Goal: Communication & Community: Ask a question

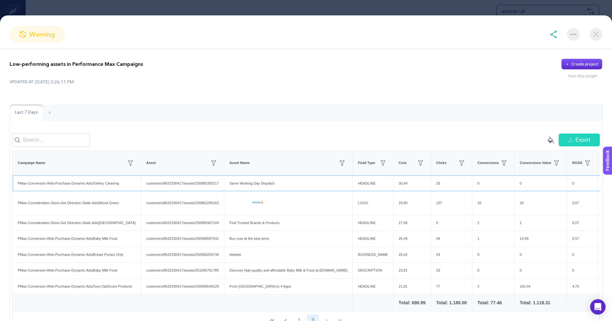
click at [273, 186] on div "Same Working Day Dispatch" at bounding box center [288, 184] width 128 height 16
click at [266, 226] on div "Find Trusted Brands & Products" at bounding box center [288, 223] width 128 height 16
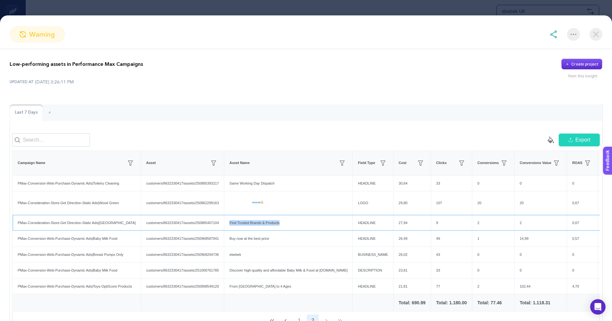
click at [266, 226] on div "Find Trusted Brands & Products" at bounding box center [288, 223] width 128 height 16
click at [263, 244] on div "Buy now at the best price" at bounding box center [288, 239] width 128 height 16
click at [290, 275] on div "Discover high-quality and affordable Baby Milk & Food at ebebek.co.uk" at bounding box center [288, 271] width 128 height 16
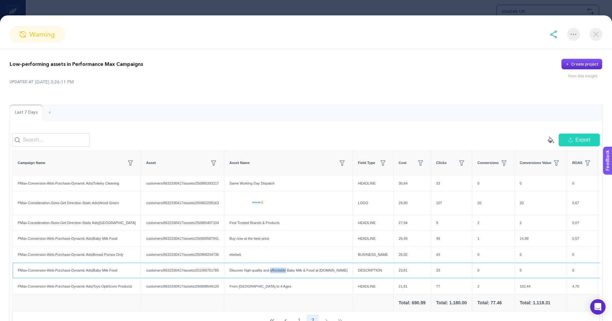
click at [290, 275] on div "Discover high-quality and affordable Baby Milk & Food at ebebek.co.uk" at bounding box center [288, 271] width 128 height 16
click at [319, 273] on div "Discover high-quality and affordable Baby Milk & Food at ebebek.co.uk" at bounding box center [288, 271] width 128 height 16
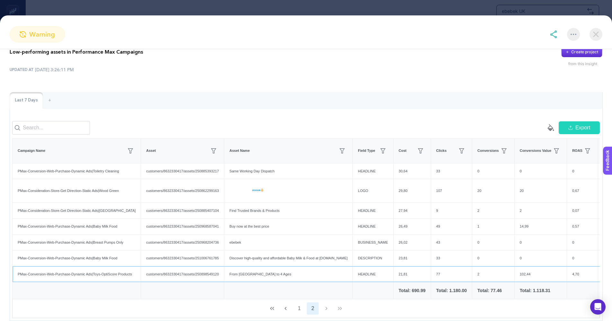
click at [271, 277] on div "From Newborn to 4 Ages" at bounding box center [288, 275] width 128 height 16
click at [297, 277] on div "From Newborn to 4 Ages" at bounding box center [288, 275] width 128 height 16
click at [265, 279] on div "From Newborn to 4 Ages" at bounding box center [288, 275] width 128 height 16
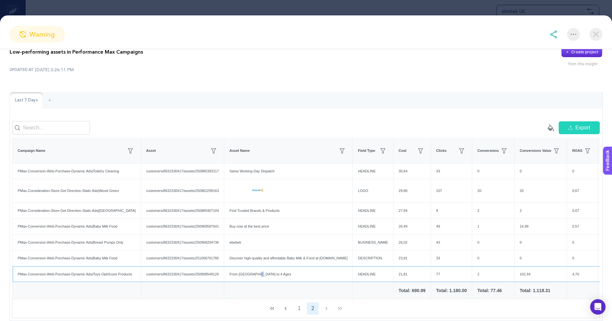
click at [265, 279] on div "From Newborn to 4 Ages" at bounding box center [288, 275] width 128 height 16
click at [290, 279] on div "From Newborn to 4 Ages" at bounding box center [288, 275] width 128 height 16
click at [248, 277] on div "From Newborn to 4 Ages" at bounding box center [288, 275] width 128 height 16
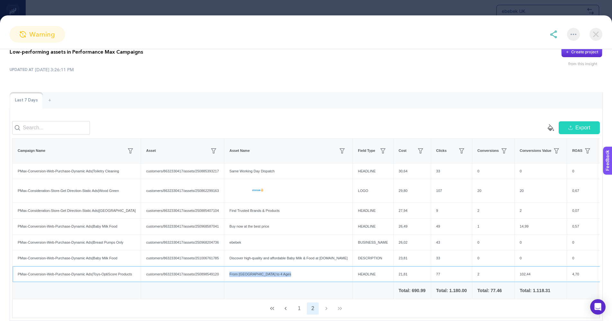
click at [248, 277] on div "From Newborn to 4 Ages" at bounding box center [288, 275] width 128 height 16
click at [268, 278] on div "From Newborn to 4 Ages" at bounding box center [288, 275] width 128 height 16
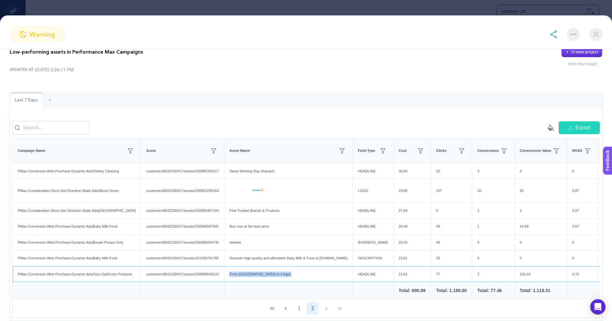
click at [329, 277] on div "From Newborn to 4 Ages" at bounding box center [288, 275] width 128 height 16
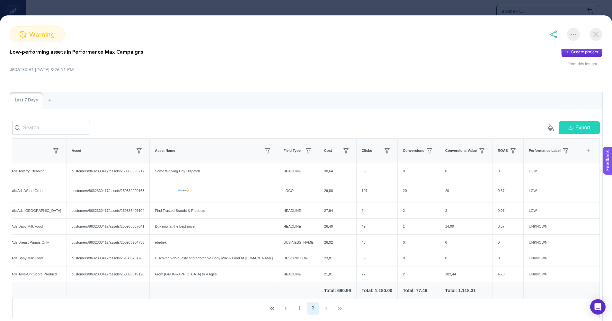
scroll to position [0, 0]
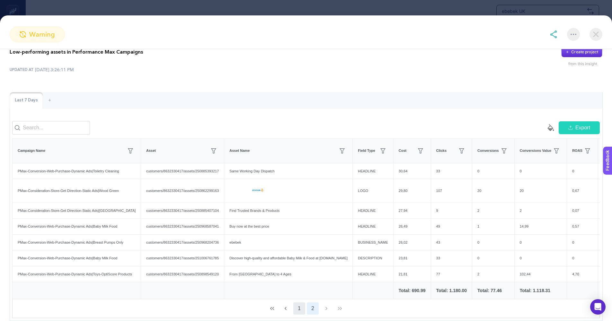
click at [295, 315] on button "1" at bounding box center [299, 309] width 12 height 12
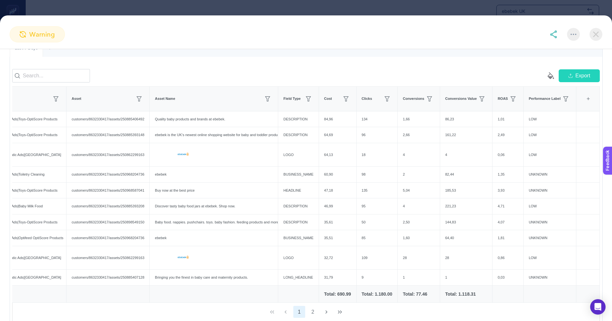
scroll to position [0, 90]
click at [542, 104] on div "Performance Label" at bounding box center [550, 99] width 42 height 10
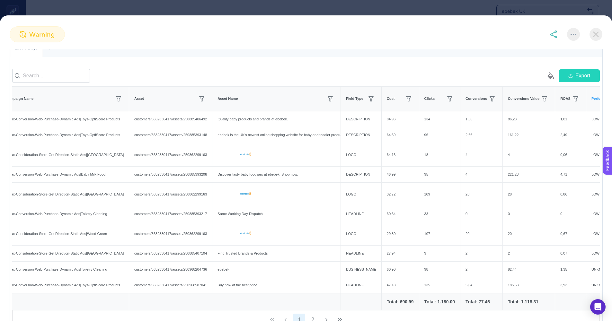
scroll to position [0, 0]
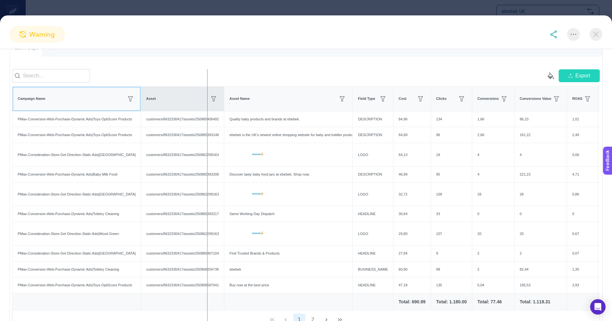
drag, startPoint x: 140, startPoint y: 104, endPoint x: 209, endPoint y: 104, distance: 68.4
click at [209, 104] on div "empty paint-bucket-solid Export Campaign Name Asset Asset Name Field Type Cost …" at bounding box center [306, 199] width 588 height 261
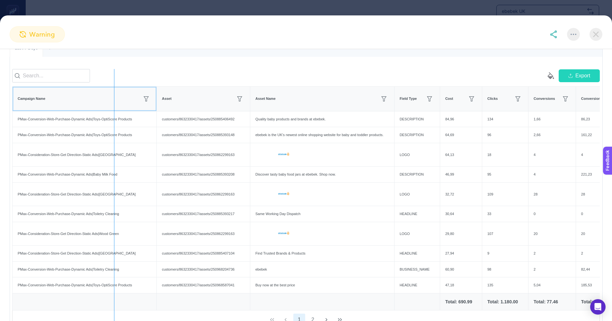
drag, startPoint x: 153, startPoint y: 105, endPoint x: 96, endPoint y: 106, distance: 56.2
click at [96, 106] on div "empty paint-bucket-solid Export Campaign Name Asset Asset Name Field Type Cost …" at bounding box center [306, 199] width 588 height 261
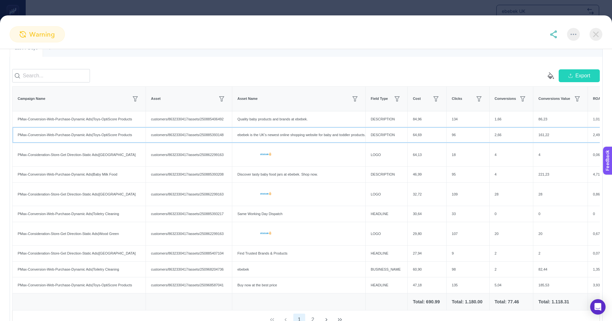
click at [311, 138] on div "ebebek is the UK's newest online shopping website for baby and toddler products." at bounding box center [298, 135] width 133 height 16
click at [276, 290] on div "Buy now at the best price" at bounding box center [298, 286] width 133 height 16
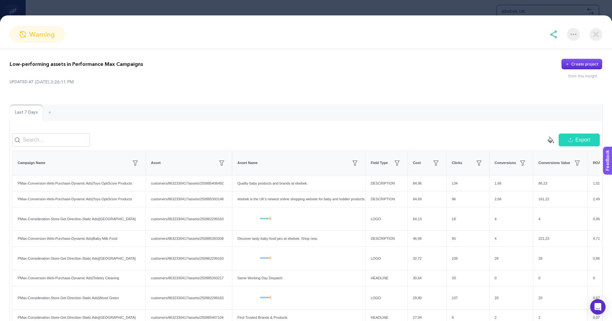
click at [386, 56] on div "Low-performing assets in Performance Max Campaigns Create project from this ins…" at bounding box center [306, 227] width 612 height 357
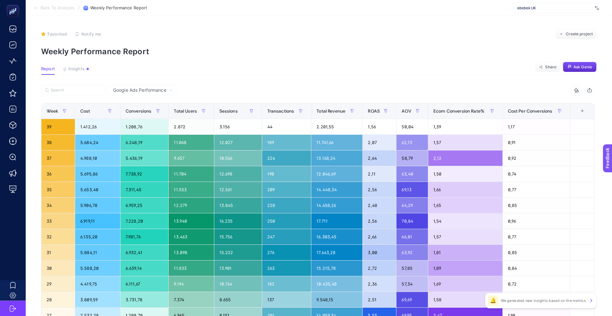
click at [256, 42] on section "Favorited true Notify me Create project Weekly Performance Report" at bounding box center [318, 42] width 555 height 27
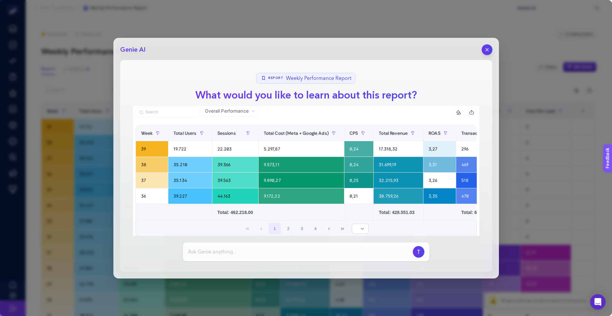
click at [489, 47] on button "button" at bounding box center [487, 49] width 11 height 11
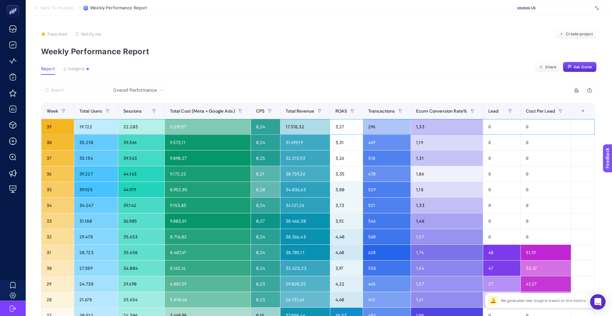
click at [376, 129] on div "296" at bounding box center [387, 126] width 48 height 15
click at [425, 125] on div "1,33" at bounding box center [447, 126] width 72 height 15
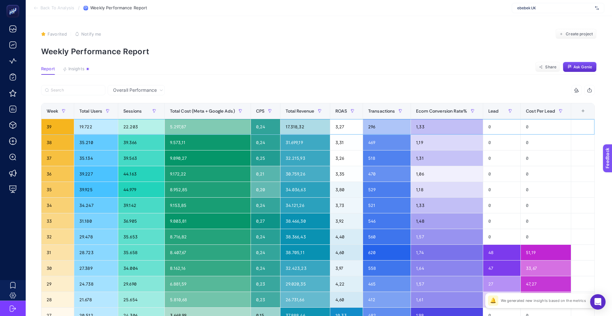
click at [297, 127] on div "17.318,32" at bounding box center [304, 126] width 49 height 15
click at [294, 79] on article "Favorited true Notify me Create project Weekly Performance Report Report Insigh…" at bounding box center [319, 220] width 586 height 408
click at [180, 126] on div "5.297,87" at bounding box center [208, 126] width 86 height 15
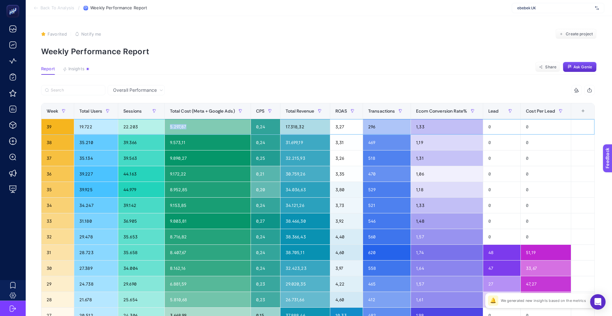
click at [180, 126] on div "5.297,87" at bounding box center [208, 126] width 86 height 15
click at [222, 83] on article "Favorited true Notify me Create project Weekly Performance Report Report Insigh…" at bounding box center [319, 220] width 586 height 408
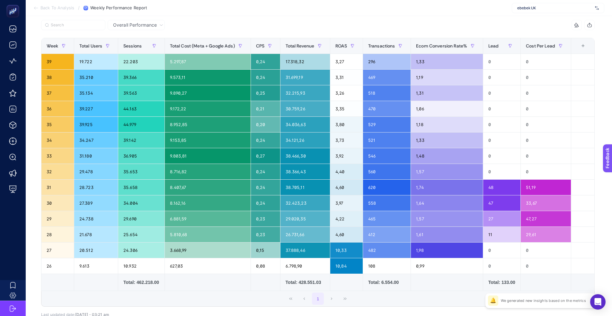
click at [230, 20] on div at bounding box center [179, 27] width 277 height 14
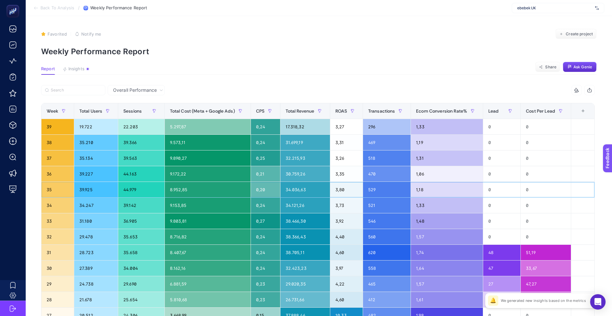
click at [88, 190] on div "39.925" at bounding box center [96, 189] width 44 height 15
click at [130, 189] on div "44.979" at bounding box center [141, 189] width 46 height 15
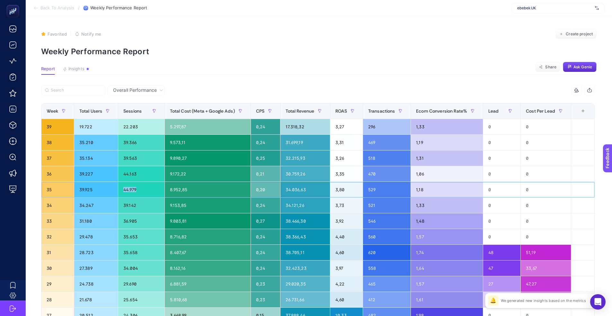
click at [130, 189] on div "44.979" at bounding box center [141, 189] width 46 height 15
click at [132, 128] on div "22.203" at bounding box center [141, 126] width 46 height 15
click at [142, 92] on span "Overall Performance" at bounding box center [135, 90] width 44 height 6
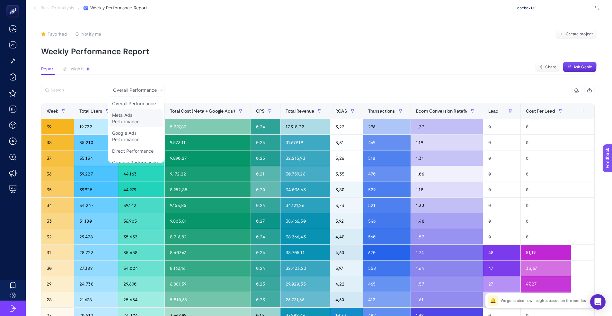
click at [132, 124] on li "Meta Ads Performance" at bounding box center [136, 119] width 53 height 18
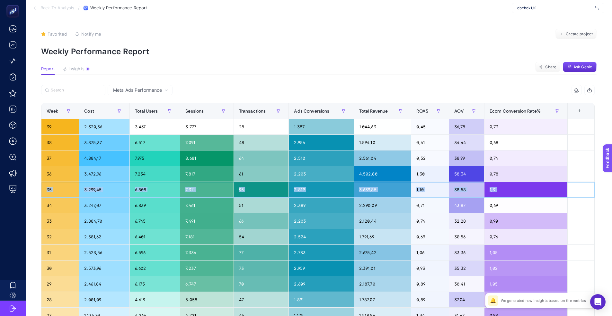
drag, startPoint x: 506, startPoint y: 189, endPoint x: 45, endPoint y: 188, distance: 461.7
click at [45, 188] on tr "35 3.299,45 6.808 7.311 95 2.819 3.639,85 1,10 38,58 1,31" at bounding box center [317, 190] width 553 height 16
click at [275, 34] on div "Favorited true Notify me Create project" at bounding box center [318, 34] width 555 height 10
click at [375, 125] on div "1.044,63" at bounding box center [382, 126] width 57 height 15
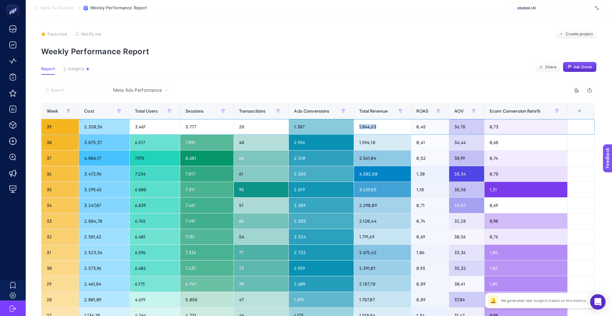
click at [375, 125] on div "1.044,63" at bounding box center [382, 126] width 57 height 15
click at [369, 141] on div "1.594,10" at bounding box center [382, 142] width 57 height 15
click at [372, 173] on div "4.502,80" at bounding box center [382, 173] width 57 height 15
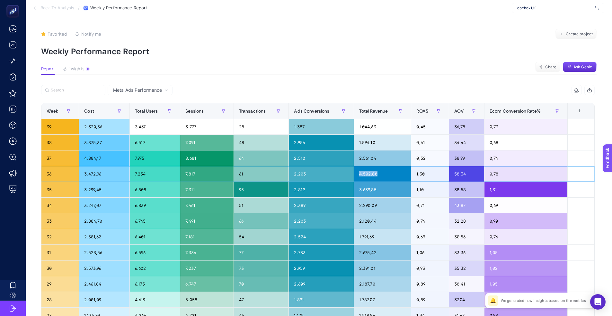
click at [372, 173] on div "4.502,80" at bounding box center [382, 173] width 57 height 15
click at [80, 175] on div "3.472,96" at bounding box center [104, 173] width 50 height 15
click at [87, 173] on div "3.472,96" at bounding box center [104, 173] width 50 height 15
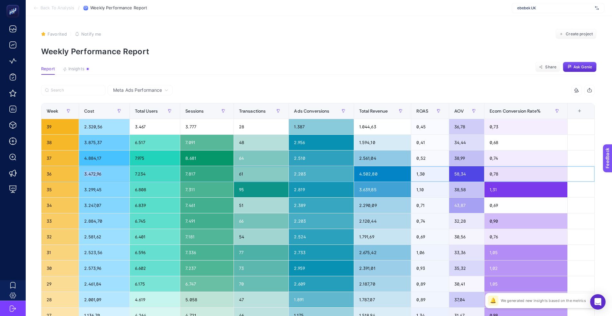
click at [87, 173] on div "3.472,96" at bounding box center [104, 173] width 50 height 15
click at [143, 88] on span "Meta Ads Performance" at bounding box center [137, 90] width 49 height 6
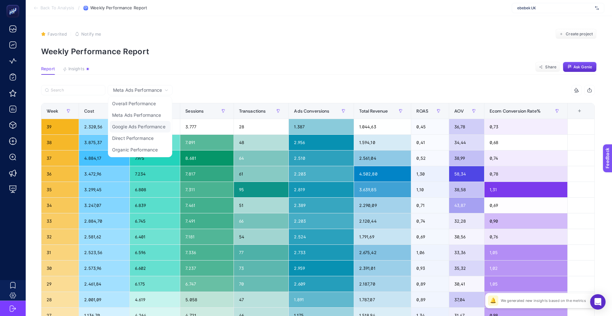
click at [133, 128] on li "Google Ads Performance" at bounding box center [140, 127] width 61 height 12
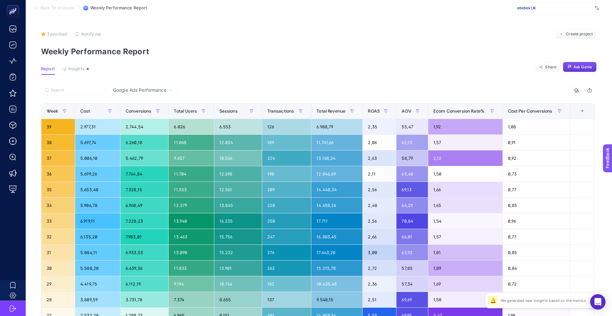
click at [583, 66] on span "Ask Genie" at bounding box center [582, 67] width 19 height 5
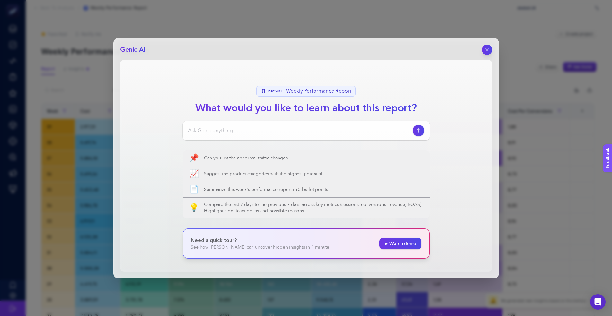
click at [359, 130] on input at bounding box center [299, 131] width 222 height 8
type input "if you compare this week's Google Ads metrics with the previous ones. What do y…"
click at [420, 129] on icon "button" at bounding box center [418, 130] width 7 height 5
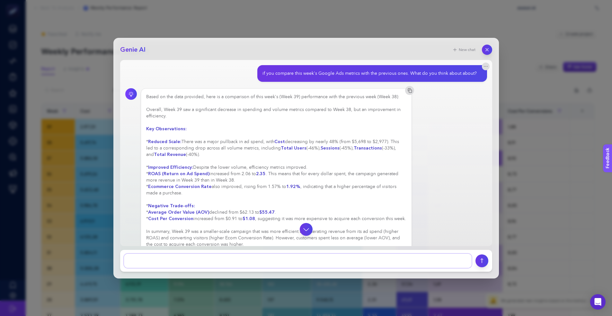
click at [197, 262] on textarea at bounding box center [298, 261] width 348 height 14
drag, startPoint x: 151, startPoint y: 140, endPoint x: 347, endPoint y: 142, distance: 196.0
click at [347, 142] on div "Based on the data provided, here is a comparison of this week's (Week 39) perfo…" at bounding box center [276, 171] width 261 height 154
click at [356, 142] on div "Based on the data provided, here is a comparison of this week's (Week 39) perfo…" at bounding box center [276, 171] width 261 height 154
drag, startPoint x: 155, startPoint y: 149, endPoint x: 323, endPoint y: 150, distance: 168.3
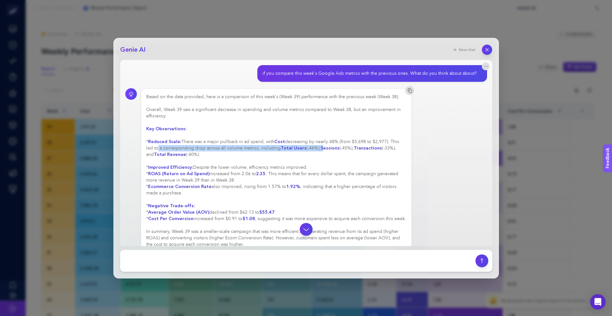
click at [323, 150] on div "Based on the data provided, here is a comparison of this week's (Week 39) perfo…" at bounding box center [276, 171] width 261 height 154
click at [248, 156] on div "Based on the data provided, here is a comparison of this week's (Week 39) perfo…" at bounding box center [276, 171] width 261 height 154
drag, startPoint x: 192, startPoint y: 168, endPoint x: 326, endPoint y: 167, distance: 133.6
click at [326, 167] on div "Based on the data provided, here is a comparison of this week's (Week 39) perfo…" at bounding box center [276, 171] width 261 height 154
click at [297, 170] on div "Based on the data provided, here is a comparison of this week's (Week 39) perfo…" at bounding box center [276, 171] width 261 height 154
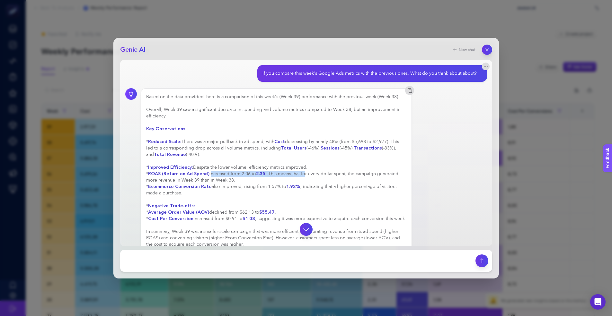
drag, startPoint x: 209, startPoint y: 175, endPoint x: 303, endPoint y: 175, distance: 94.8
click at [303, 175] on div "Based on the data provided, here is a comparison of this week's (Week 39) perfo…" at bounding box center [276, 171] width 261 height 154
click at [181, 261] on textarea at bounding box center [298, 261] width 348 height 14
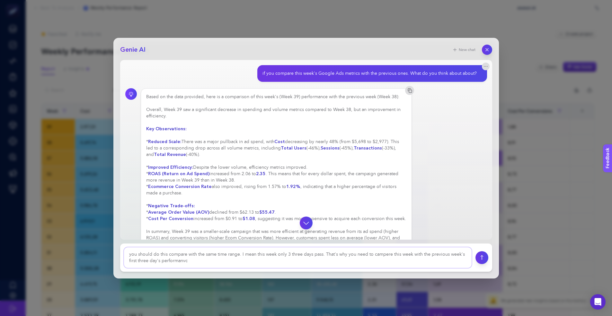
type textarea "you should do this compare with the same time range. I mean this week only 3 th…"
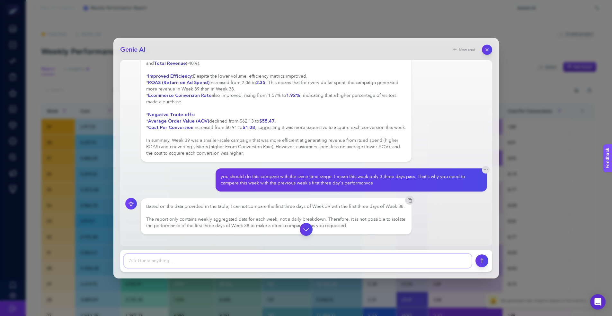
scroll to position [66, 0]
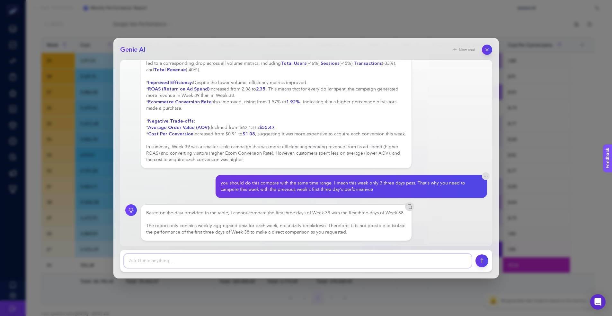
click at [264, 259] on textarea at bounding box center [298, 261] width 348 height 14
type textarea "but with you method how to get enough data to understand that this week has bee…"
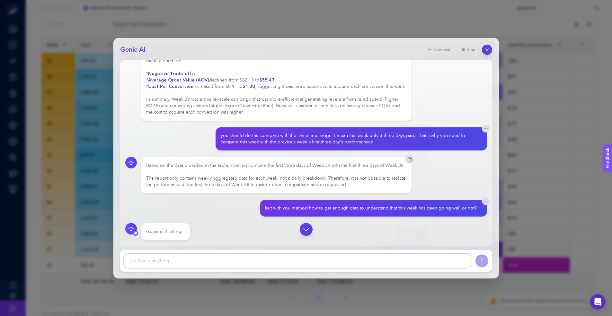
scroll to position [146, 0]
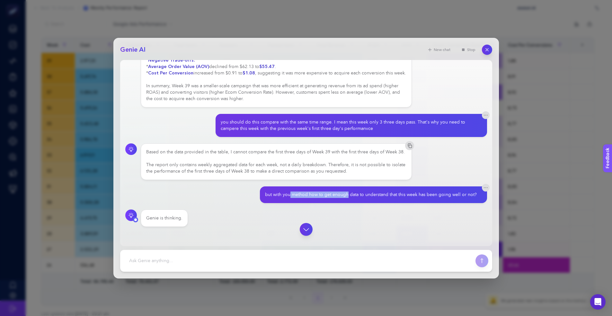
drag, startPoint x: 287, startPoint y: 202, endPoint x: 343, endPoint y: 201, distance: 55.9
click at [343, 198] on div "but with you method how to get enough data to understand that this week has bee…" at bounding box center [371, 195] width 212 height 6
click at [279, 198] on div "but with you method how to get enough data to understand that this week has bee…" at bounding box center [371, 195] width 212 height 6
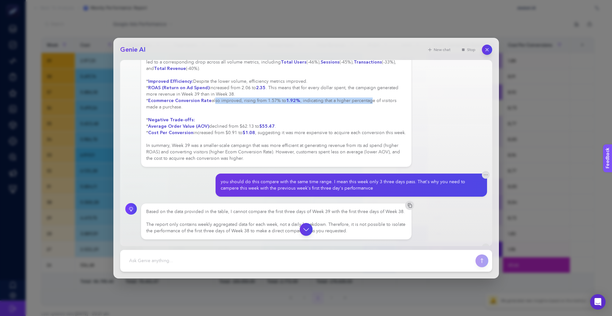
drag, startPoint x: 212, startPoint y: 101, endPoint x: 368, endPoint y: 101, distance: 156.1
click at [368, 101] on div "Based on the data provided, here is a comparison of this week's (Week 39) perfo…" at bounding box center [276, 85] width 261 height 154
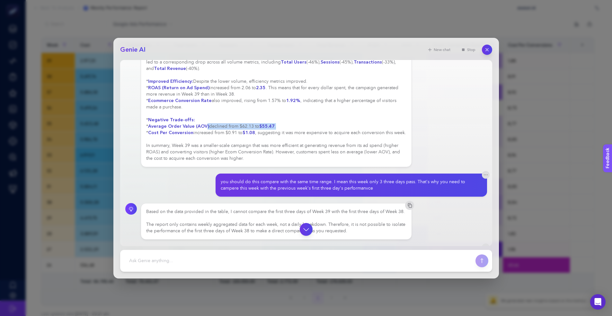
drag, startPoint x: 227, startPoint y: 125, endPoint x: 276, endPoint y: 124, distance: 48.8
click at [276, 124] on div "Based on the data provided, here is a comparison of this week's (Week 39) perfo…" at bounding box center [276, 85] width 261 height 154
click at [231, 127] on div "Based on the data provided, here is a comparison of this week's (Week 39) perfo…" at bounding box center [276, 85] width 261 height 154
drag, startPoint x: 209, startPoint y: 126, endPoint x: 278, endPoint y: 127, distance: 69.4
click at [279, 127] on div "Based on the data provided, here is a comparison of this week's (Week 39) perfo…" at bounding box center [276, 85] width 261 height 154
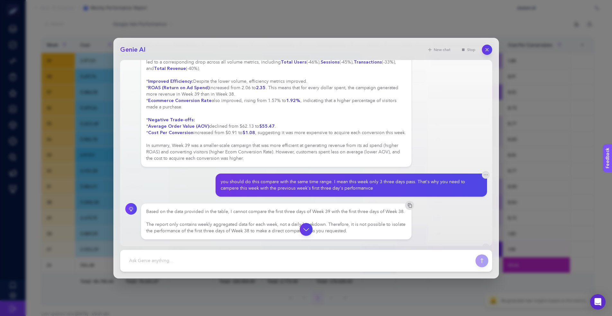
click at [202, 138] on div "Based on the data provided, here is a comparison of this week's (Week 39) perfo…" at bounding box center [276, 85] width 261 height 154
drag, startPoint x: 191, startPoint y: 134, endPoint x: 287, endPoint y: 140, distance: 95.9
click at [287, 140] on div "Based on the data provided, here is a comparison of this week's (Week 39) perfo…" at bounding box center [276, 85] width 261 height 154
drag, startPoint x: 277, startPoint y: 141, endPoint x: 253, endPoint y: 137, distance: 24.1
click at [277, 141] on div "Based on the data provided, here is a comparison of this week's (Week 39) perfo…" at bounding box center [276, 85] width 261 height 154
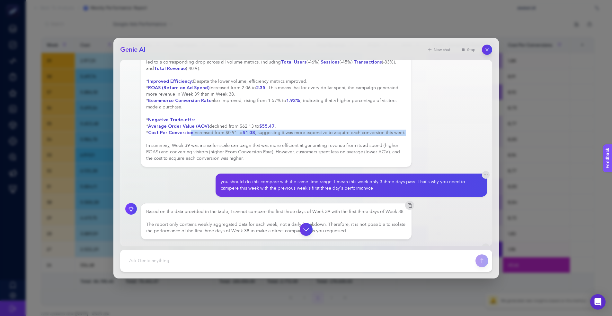
drag, startPoint x: 189, startPoint y: 133, endPoint x: 286, endPoint y: 139, distance: 96.6
click at [286, 139] on div "Based on the data provided, here is a comparison of this week's (Week 39) perfo…" at bounding box center [276, 85] width 261 height 154
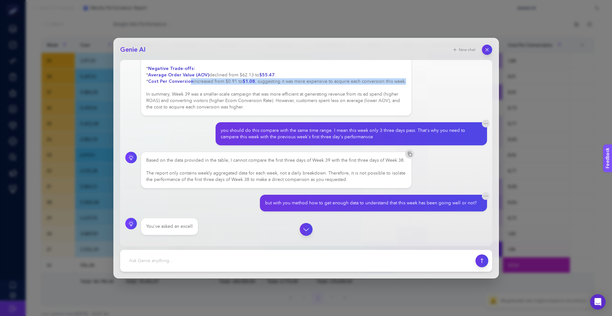
scroll to position [138, 0]
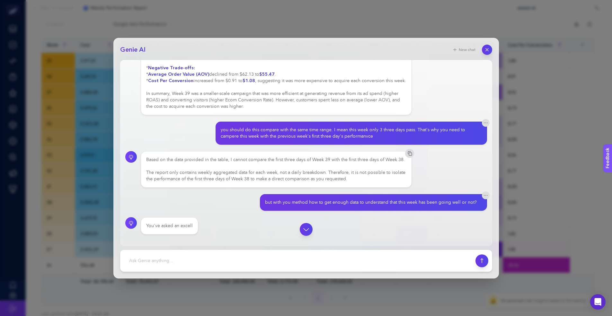
click at [240, 137] on div "you should do this compare with the same time range. I mean this week only 3 th…" at bounding box center [349, 133] width 256 height 13
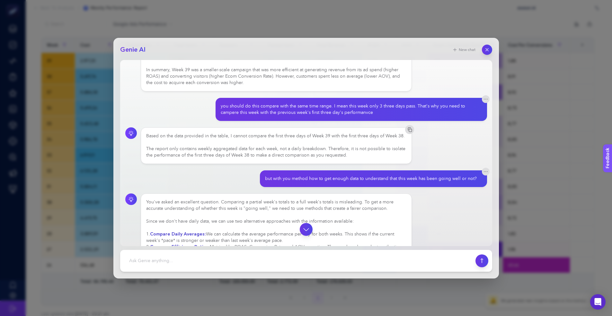
scroll to position [214, 0]
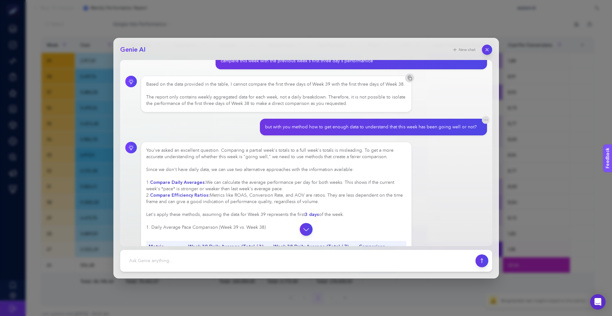
drag, startPoint x: 157, startPoint y: 176, endPoint x: 297, endPoint y: 178, distance: 139.4
drag, startPoint x: 206, startPoint y: 188, endPoint x: 256, endPoint y: 204, distance: 52.4
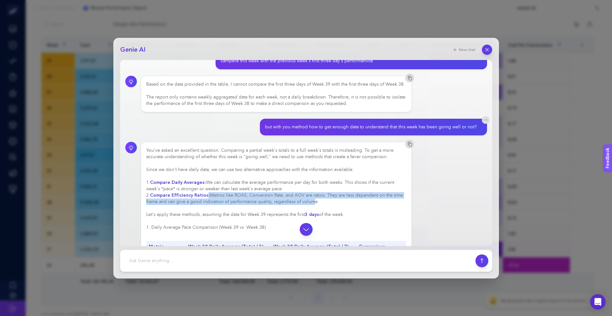
drag, startPoint x: 205, startPoint y: 202, endPoint x: 310, endPoint y: 206, distance: 105.1
click at [310, 206] on div "You've asked an excellent question. Comparing a partial week's totals to a full…" at bounding box center [276, 305] width 261 height 317
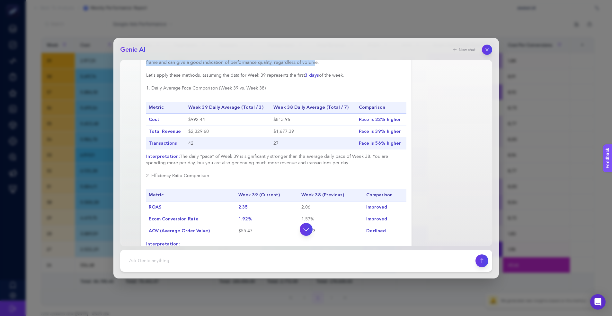
scroll to position [395, 0]
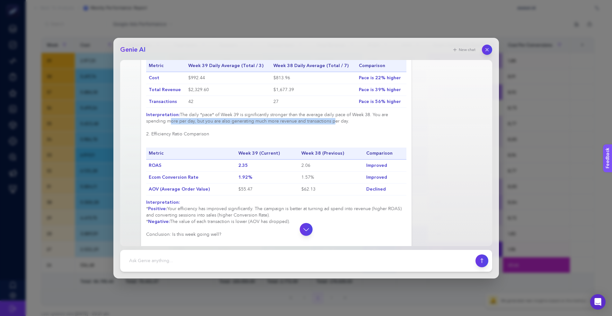
drag, startPoint x: 185, startPoint y: 128, endPoint x: 333, endPoint y: 127, distance: 147.5
click at [333, 127] on div "You've asked an excellent question. Comparing a partial week's totals to a full…" at bounding box center [276, 124] width 261 height 317
click at [295, 129] on div "You've asked an excellent question. Comparing a partial week's totals to a full…" at bounding box center [276, 124] width 261 height 317
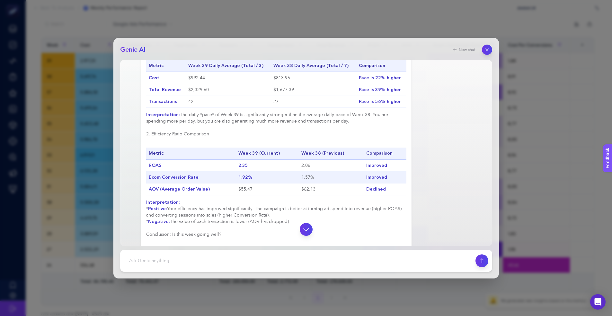
click at [244, 181] on strong "1.92%" at bounding box center [245, 177] width 14 height 6
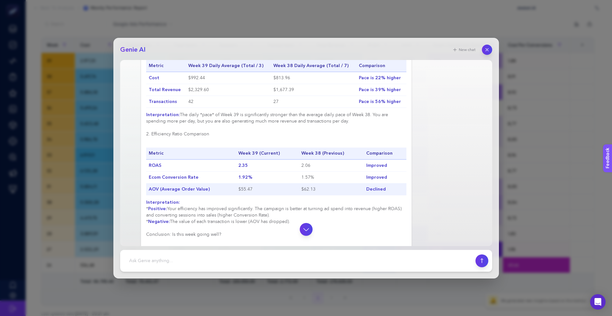
click at [245, 195] on td "$55.47" at bounding box center [267, 189] width 63 height 12
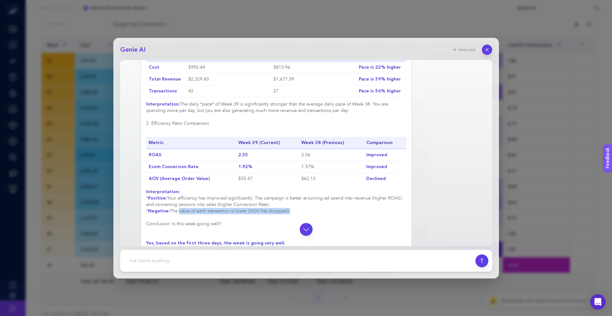
drag, startPoint x: 178, startPoint y: 218, endPoint x: 283, endPoint y: 217, distance: 104.4
click at [288, 217] on div "You've asked an excellent question. Comparing a partial week's totals to a full…" at bounding box center [276, 114] width 261 height 317
click at [194, 212] on div "You've asked an excellent question. Comparing a partial week's totals to a full…" at bounding box center [276, 114] width 261 height 317
drag, startPoint x: 172, startPoint y: 204, endPoint x: 283, endPoint y: 210, distance: 111.9
click at [283, 210] on div "You've asked an excellent question. Comparing a partial week's totals to a full…" at bounding box center [276, 114] width 261 height 317
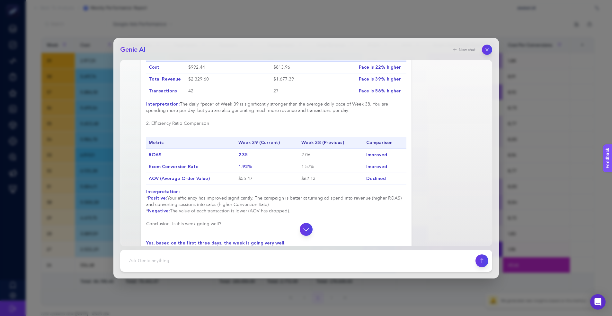
scroll to position [455, 0]
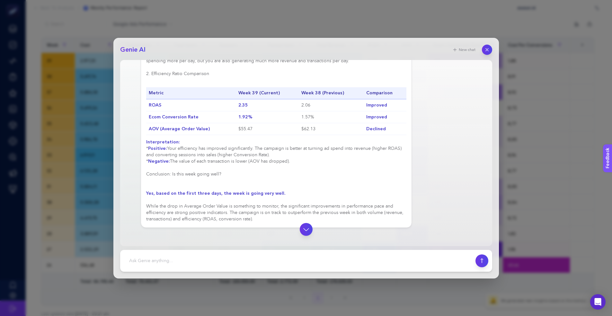
click at [184, 178] on h3 "Conclusion: Is this week going well?" at bounding box center [276, 174] width 261 height 6
click at [231, 178] on h3 "Conclusion: Is this week going well?" at bounding box center [276, 174] width 261 height 6
drag, startPoint x: 182, startPoint y: 197, endPoint x: 289, endPoint y: 197, distance: 106.3
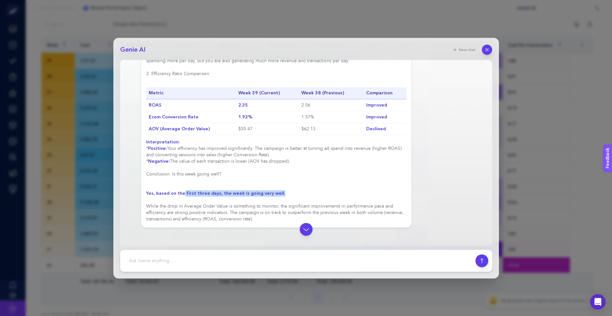
click at [289, 197] on div "You've asked an excellent question. Comparing a partial week's totals to a full…" at bounding box center [276, 64] width 261 height 317
drag, startPoint x: 151, startPoint y: 215, endPoint x: 310, endPoint y: 214, distance: 159.7
click at [310, 214] on div "You've asked an excellent question. Comparing a partial week's totals to a full…" at bounding box center [276, 64] width 261 height 317
click at [273, 214] on div "You've asked an excellent question. Comparing a partial week's totals to a full…" at bounding box center [276, 64] width 261 height 317
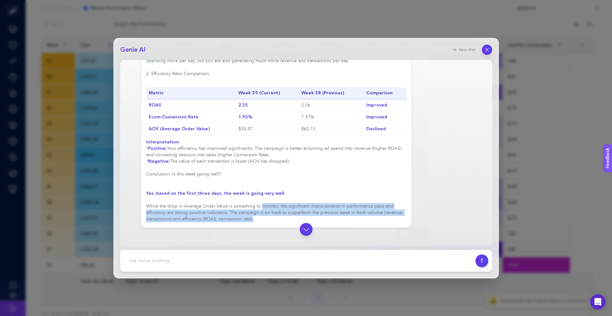
drag, startPoint x: 262, startPoint y: 212, endPoint x: 308, endPoint y: 222, distance: 48.0
click at [308, 222] on div "You've asked an excellent question. Comparing a partial week's totals to a full…" at bounding box center [276, 64] width 261 height 317
click at [284, 219] on div "You've asked an excellent question. Comparing a partial week's totals to a full…" at bounding box center [276, 64] width 261 height 317
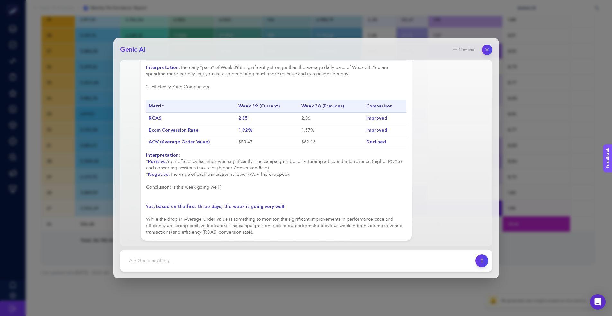
scroll to position [308, 0]
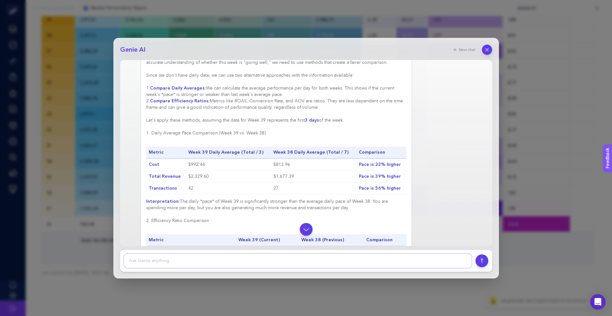
click at [232, 260] on textarea at bounding box center [298, 261] width 348 height 14
type textarea "can you do this to rest of the week's I mean this weeks compare to all past?"
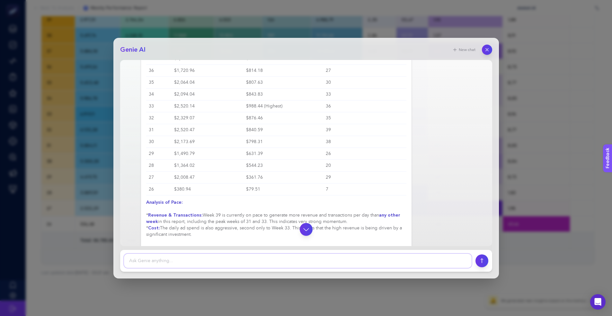
scroll to position [886, 0]
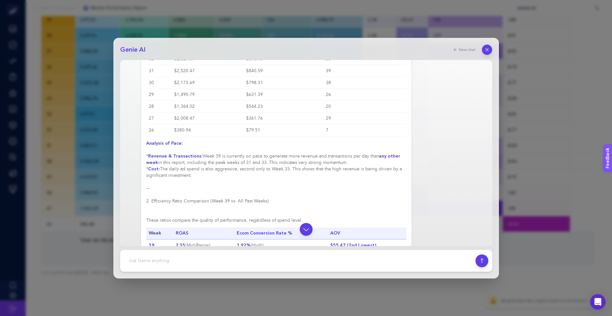
drag, startPoint x: 216, startPoint y: 165, endPoint x: 359, endPoint y: 168, distance: 142.4
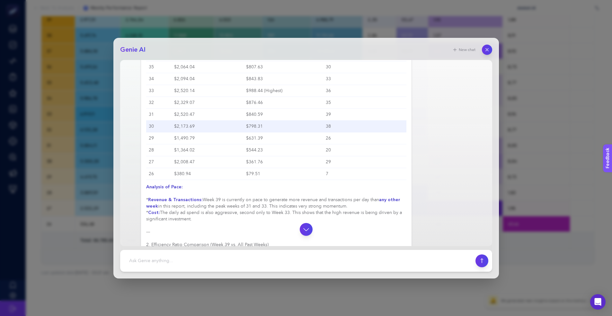
scroll to position [857, 0]
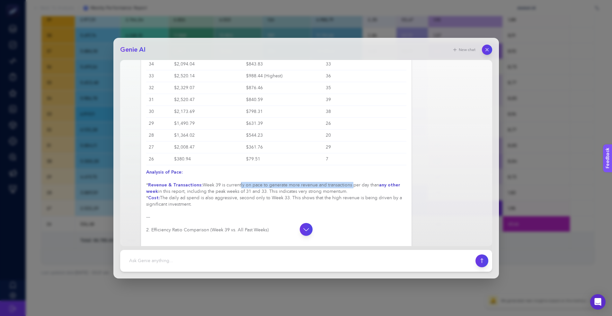
drag, startPoint x: 238, startPoint y: 191, endPoint x: 349, endPoint y: 192, distance: 111.2
click at [349, 192] on div "Of course. To accurately compare this week's performance (Week 39, with 3 days …" at bounding box center [276, 211] width 261 height 700
click at [305, 195] on div "Of course. To accurately compare this week's performance (Week 39, with 3 days …" at bounding box center [276, 211] width 261 height 700
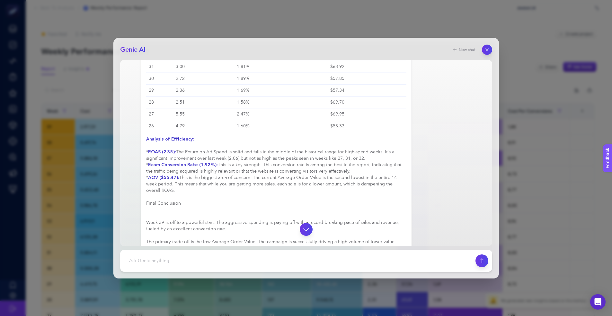
scroll to position [1144, 0]
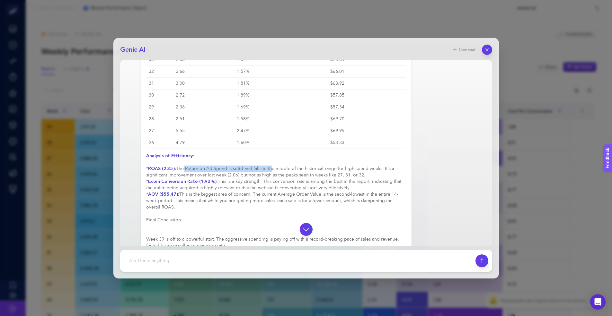
drag, startPoint x: 183, startPoint y: 173, endPoint x: 268, endPoint y: 176, distance: 84.8
drag, startPoint x: 239, startPoint y: 176, endPoint x: 389, endPoint y: 177, distance: 149.7
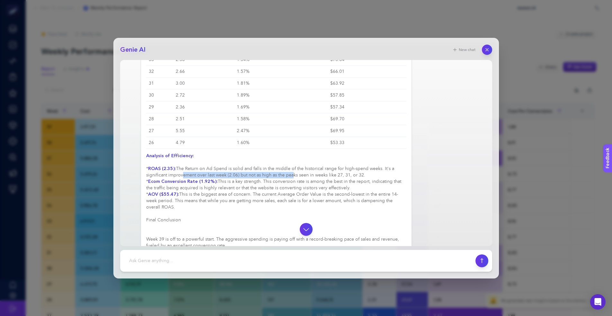
drag, startPoint x: 179, startPoint y: 183, endPoint x: 291, endPoint y: 182, distance: 111.8
drag, startPoint x: 241, startPoint y: 181, endPoint x: 371, endPoint y: 180, distance: 130.1
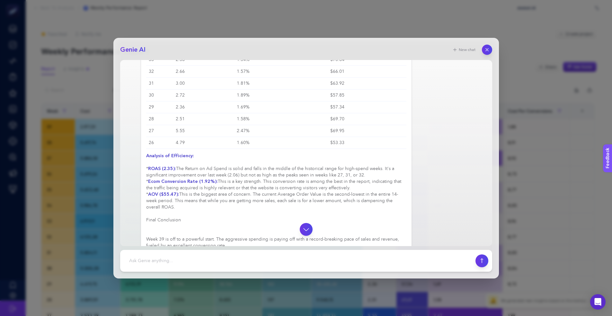
drag, startPoint x: 218, startPoint y: 189, endPoint x: 392, endPoint y: 197, distance: 173.7
drag, startPoint x: 182, startPoint y: 200, endPoint x: 262, endPoint y: 210, distance: 80.0
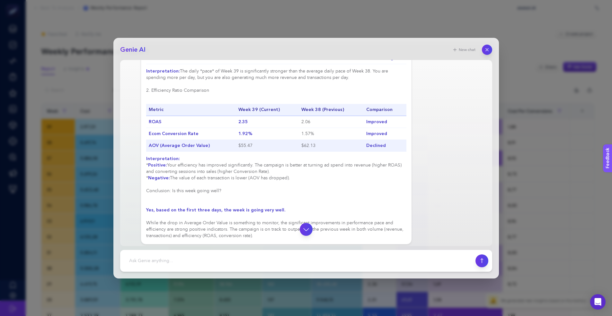
scroll to position [450, 0]
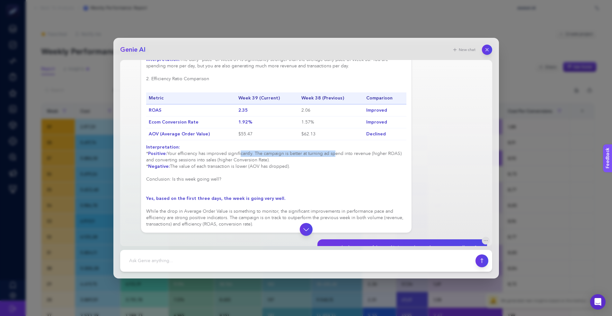
drag, startPoint x: 239, startPoint y: 158, endPoint x: 330, endPoint y: 162, distance: 91.0
click at [330, 162] on div "You've asked an excellent question. Comparing a partial week's totals to a full…" at bounding box center [276, 69] width 261 height 317
drag, startPoint x: 162, startPoint y: 167, endPoint x: 268, endPoint y: 168, distance: 106.0
click at [268, 168] on div "You've asked an excellent question. Comparing a partial week's totals to a full…" at bounding box center [276, 69] width 261 height 317
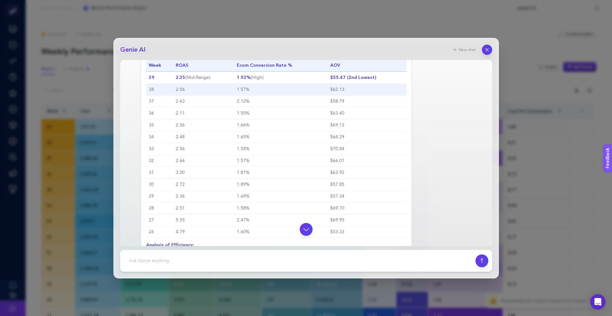
scroll to position [831, 0]
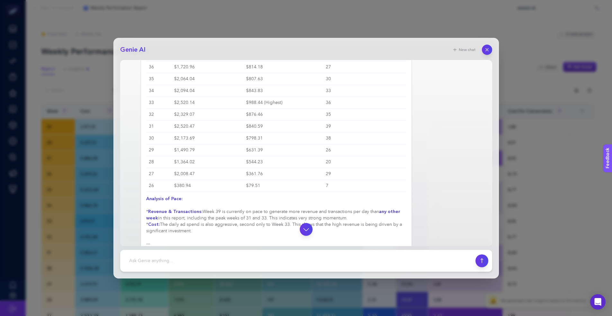
click at [165, 270] on footer at bounding box center [306, 261] width 372 height 22
click at [165, 266] on textarea at bounding box center [298, 261] width 348 height 14
click at [182, 262] on textarea at bounding box center [298, 261] width 348 height 14
click at [246, 263] on textarea at bounding box center [298, 261] width 348 height 14
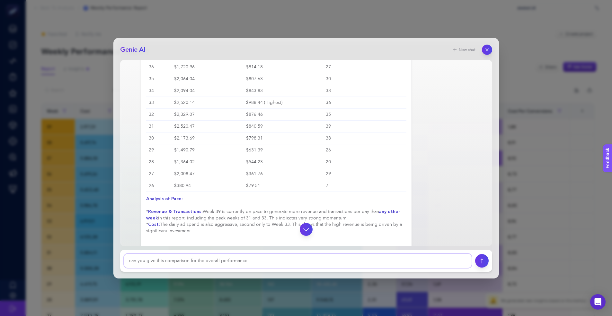
type textarea "can you give this comparison for the overall performance"
click at [484, 262] on icon "submit" at bounding box center [481, 261] width 7 height 5
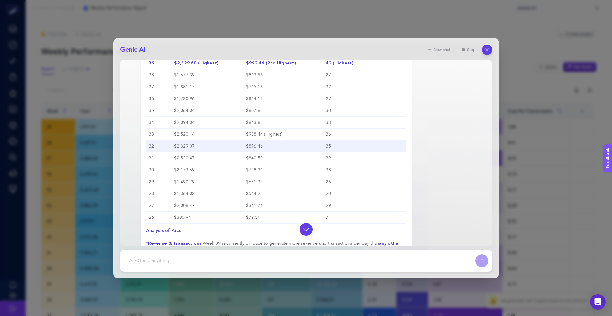
scroll to position [733, 0]
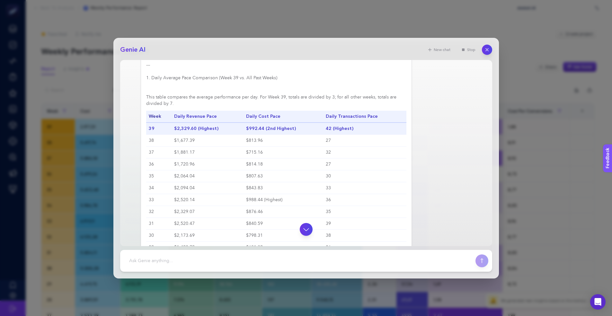
click at [258, 132] on strong "$992.44 (2nd Highest)" at bounding box center [271, 129] width 50 height 6
click at [204, 132] on strong "$2,329.60 (Highest)" at bounding box center [196, 129] width 44 height 6
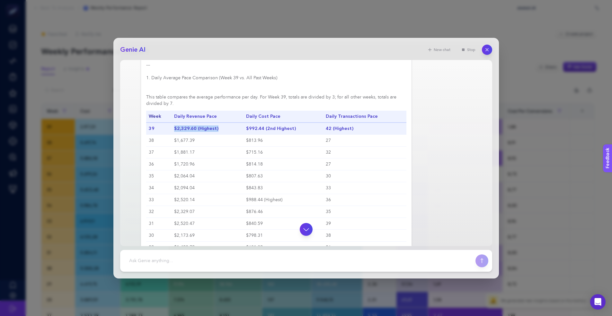
click at [204, 132] on strong "$2,329.60 (Highest)" at bounding box center [196, 129] width 44 height 6
click at [262, 132] on strong "$992.44 (2nd Highest)" at bounding box center [271, 129] width 50 height 6
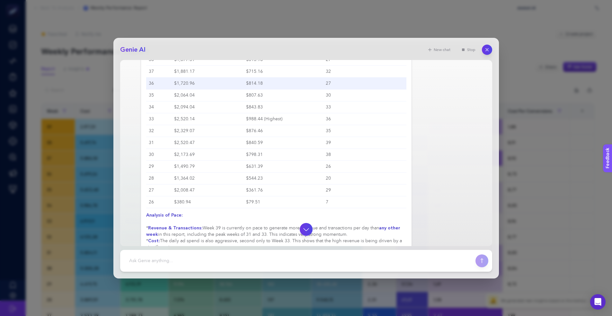
scroll to position [756, 0]
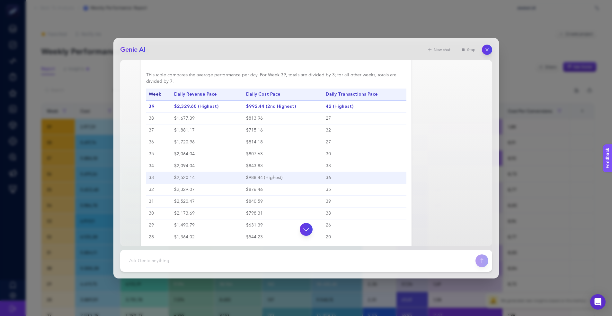
click at [261, 184] on td "$988.44 (Highest)" at bounding box center [284, 178] width 80 height 12
drag, startPoint x: 176, startPoint y: 183, endPoint x: 348, endPoint y: 188, distance: 172.3
click at [348, 184] on tr "33 $2,520.14 $988.44 (Highest) 36" at bounding box center [276, 178] width 261 height 12
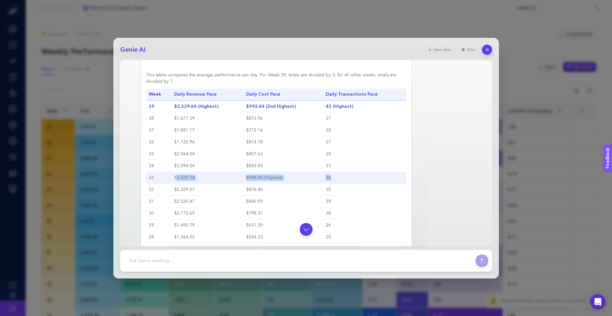
click at [315, 182] on td "$988.44 (Highest)" at bounding box center [284, 178] width 80 height 12
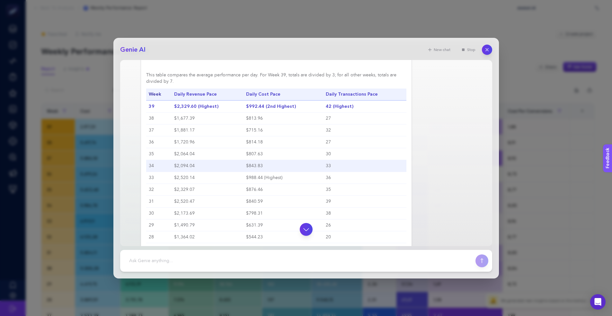
scroll to position [875, 0]
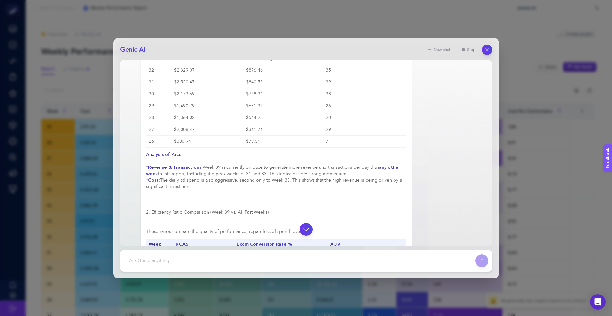
drag, startPoint x: 160, startPoint y: 185, endPoint x: 235, endPoint y: 191, distance: 76.1
click at [235, 191] on div "Of course. To accurately compare this week's performance (Week 39, with 3 days …" at bounding box center [276, 193] width 261 height 700
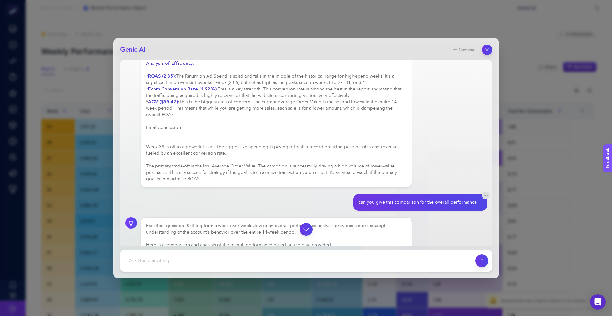
scroll to position [1284, 0]
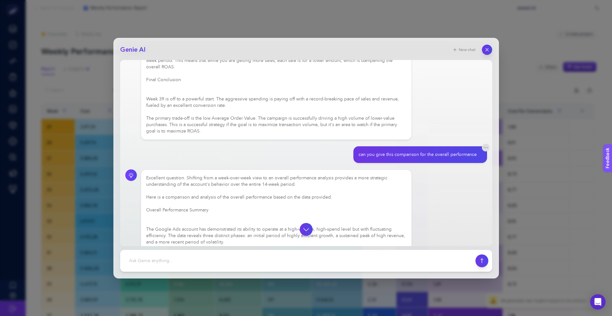
drag, startPoint x: 163, startPoint y: 204, endPoint x: 265, endPoint y: 204, distance: 102.8
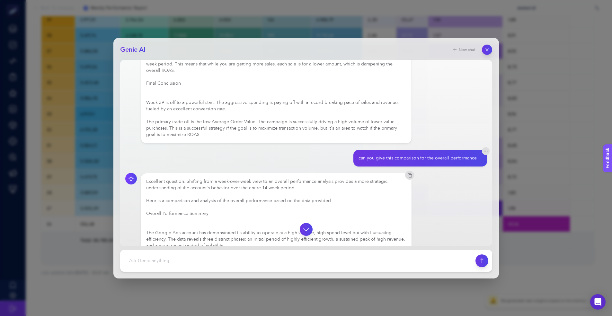
scroll to position [1336, 0]
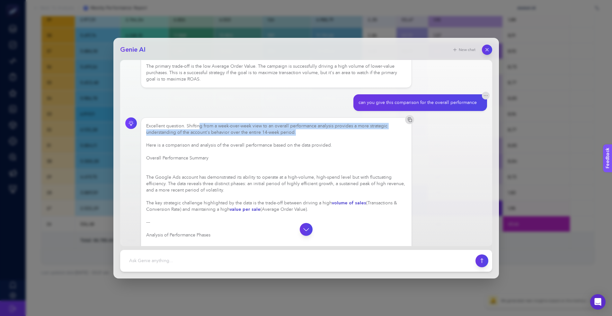
drag, startPoint x: 199, startPoint y: 132, endPoint x: 309, endPoint y: 138, distance: 110.6
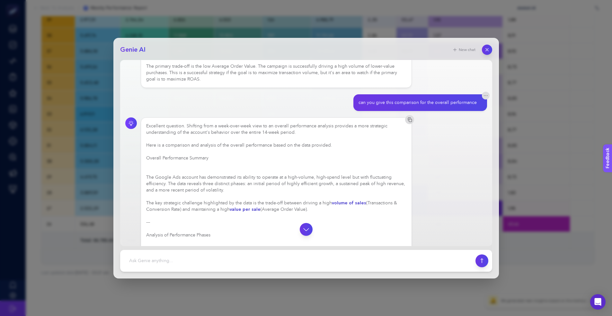
click at [263, 255] on textarea at bounding box center [298, 261] width 348 height 14
type textarea "ca you give me tables as well"
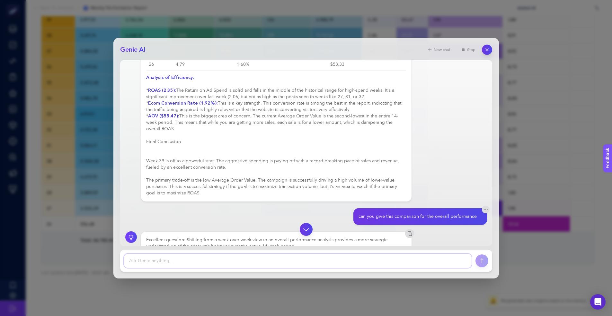
scroll to position [1340, 0]
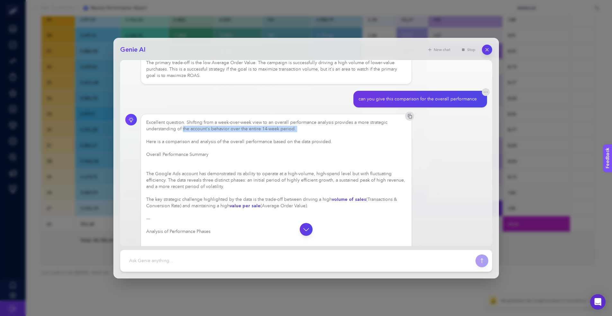
drag, startPoint x: 185, startPoint y: 137, endPoint x: 272, endPoint y: 145, distance: 87.4
drag, startPoint x: 167, startPoint y: 147, endPoint x: 301, endPoint y: 151, distance: 134.7
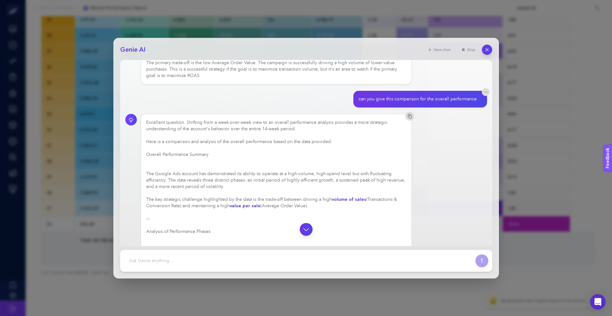
click at [239, 158] on h3 "Overall Performance Summary" at bounding box center [276, 155] width 261 height 6
drag, startPoint x: 213, startPoint y: 147, endPoint x: 323, endPoint y: 146, distance: 110.5
drag, startPoint x: 153, startPoint y: 162, endPoint x: 232, endPoint y: 161, distance: 79.4
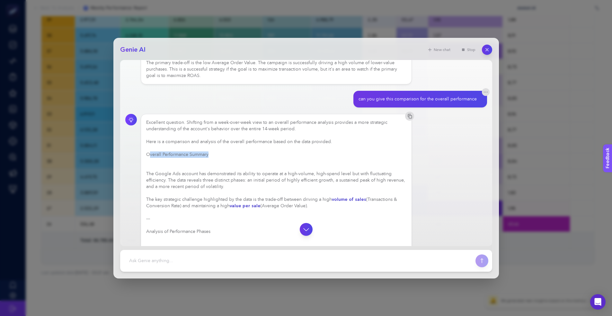
click at [232, 158] on h3 "Overall Performance Summary" at bounding box center [276, 155] width 261 height 6
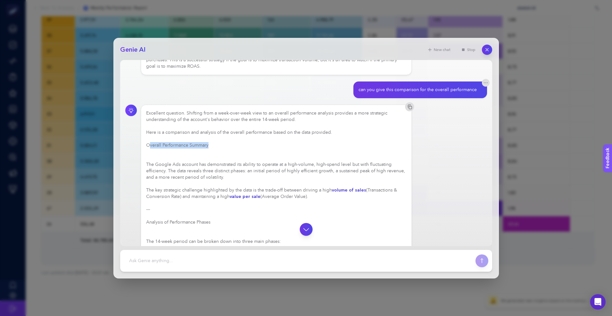
scroll to position [1360, 0]
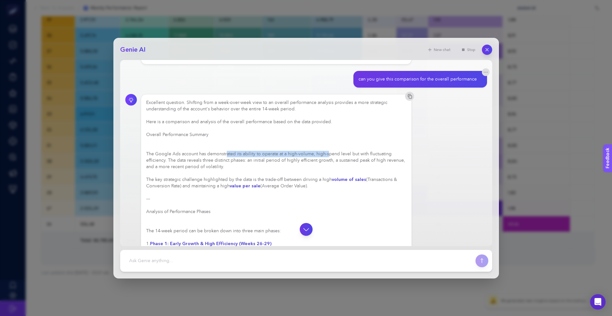
drag, startPoint x: 226, startPoint y: 160, endPoint x: 330, endPoint y: 162, distance: 104.1
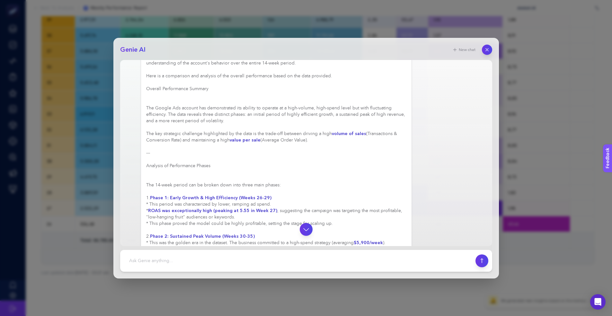
scroll to position [1356, 0]
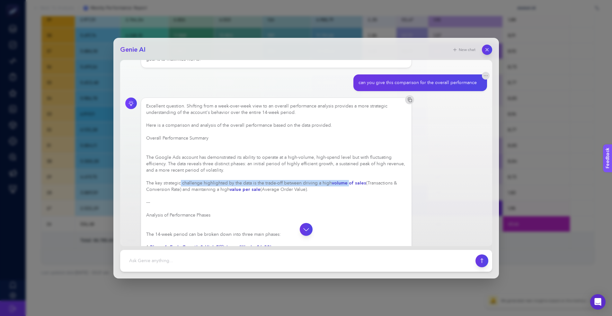
drag, startPoint x: 181, startPoint y: 191, endPoint x: 334, endPoint y: 193, distance: 153.2
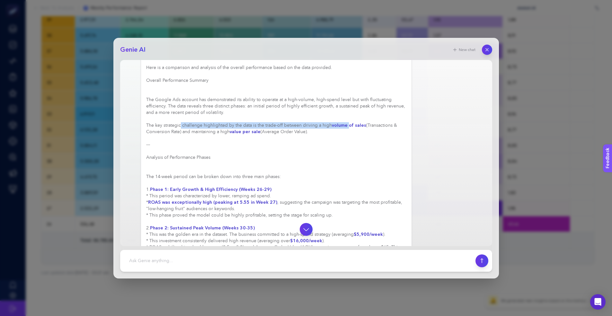
scroll to position [1447, 0]
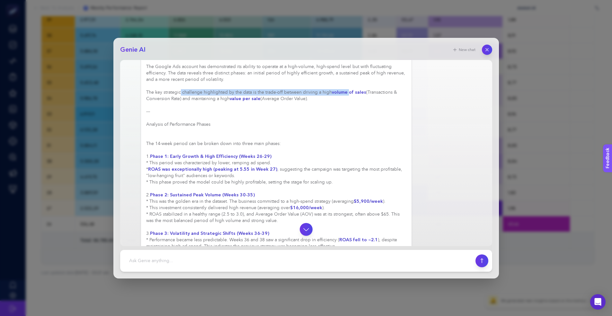
drag, startPoint x: 151, startPoint y: 160, endPoint x: 282, endPoint y: 163, distance: 130.5
click at [282, 163] on div "Excellent question. Shifting from a week-over-week view to an overall performan…" at bounding box center [276, 237] width 261 height 450
click at [231, 169] on div "Excellent question. Shifting from a week-over-week view to an overall performan…" at bounding box center [276, 237] width 261 height 450
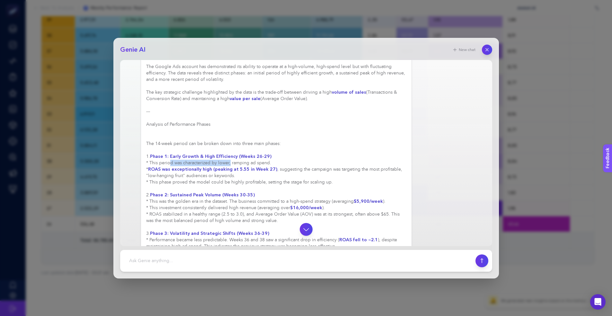
drag, startPoint x: 161, startPoint y: 170, endPoint x: 220, endPoint y: 169, distance: 58.8
click at [220, 169] on div "Excellent question. Shifting from a week-over-week view to an overall performan…" at bounding box center [276, 237] width 261 height 450
drag, startPoint x: 175, startPoint y: 170, endPoint x: 278, endPoint y: 173, distance: 103.2
click at [279, 171] on div "Excellent question. Shifting from a week-over-week view to an overall performan…" at bounding box center [276, 237] width 261 height 450
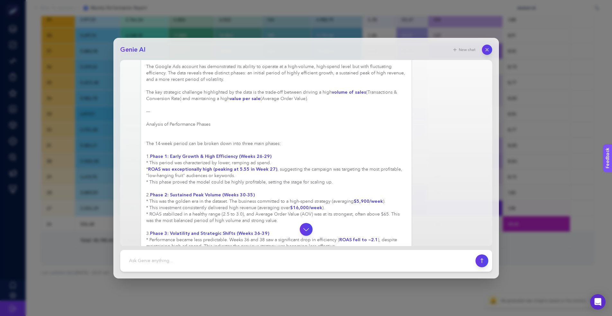
click at [268, 173] on strong "ROAS was exceptionally high (peaking at 5.55 in Week 27)" at bounding box center [212, 169] width 129 height 6
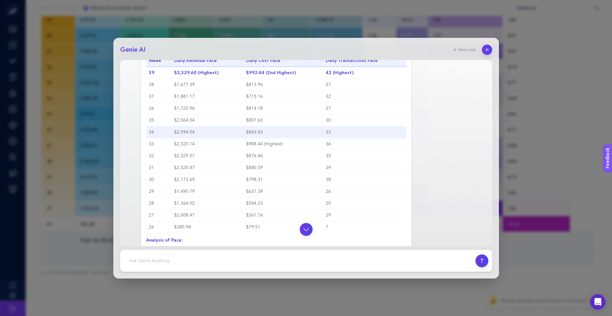
scroll to position [777, 0]
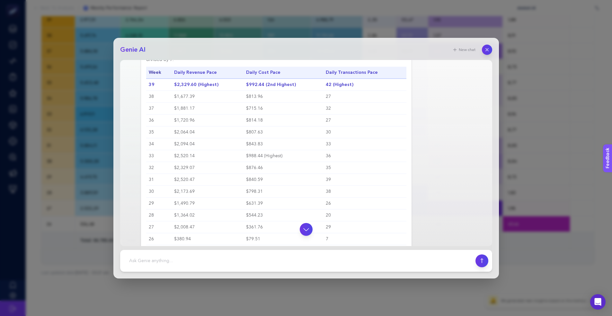
click at [186, 75] on strong "Daily Revenue Pace" at bounding box center [195, 72] width 43 height 6
click at [352, 75] on strong "Daily Transactions Pace" at bounding box center [352, 72] width 52 height 6
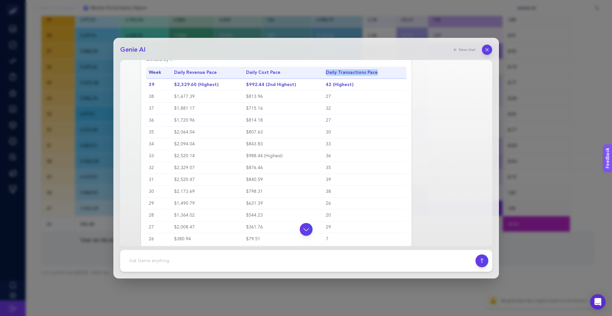
click at [352, 75] on strong "Daily Transactions Pace" at bounding box center [352, 72] width 52 height 6
click at [181, 88] on strong "$2,329.60 (Highest)" at bounding box center [196, 85] width 44 height 6
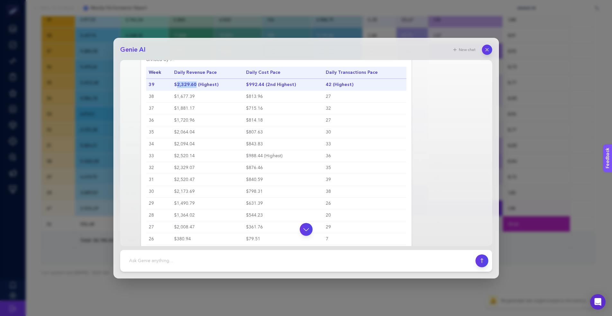
click at [181, 88] on strong "$2,329.60 (Highest)" at bounding box center [196, 85] width 44 height 6
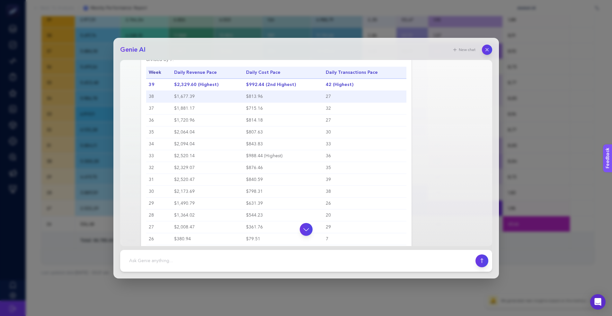
click at [185, 102] on td "$1,677.39" at bounding box center [208, 97] width 72 height 12
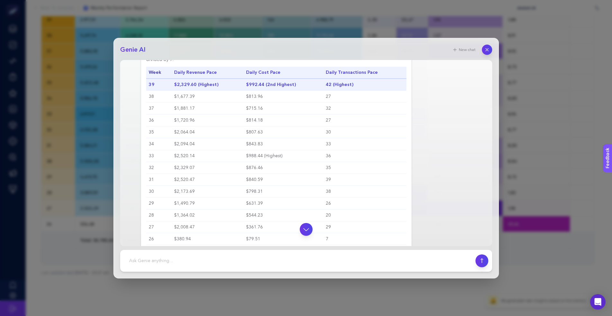
click at [202, 91] on td "$2,329.60 (Highest)" at bounding box center [208, 85] width 72 height 12
click at [186, 88] on strong "$2,329.60 (Highest)" at bounding box center [196, 85] width 44 height 6
click at [203, 88] on strong "$2,329.60 (Highest)" at bounding box center [196, 85] width 44 height 6
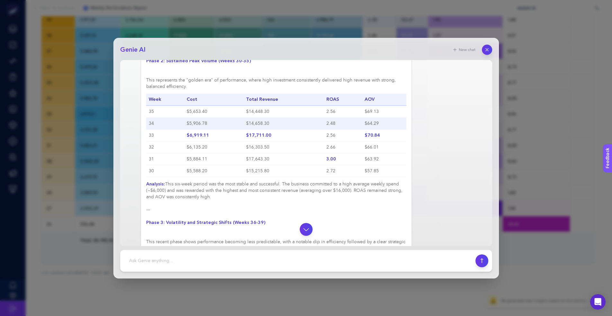
scroll to position [2140, 0]
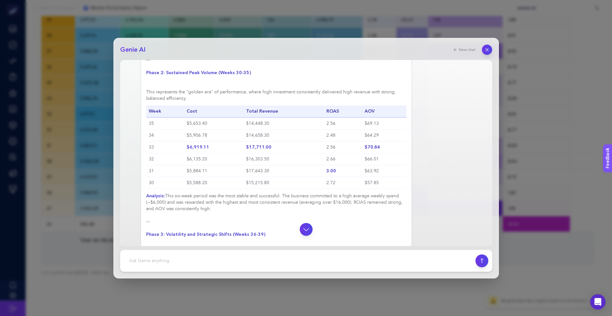
click at [173, 97] on div "Of course. Here is the overall performance analysis, including tables that brea…" at bounding box center [276, 263] width 261 height 908
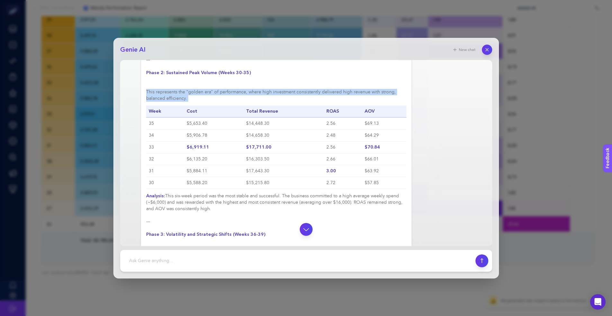
click at [173, 97] on div "Of course. Here is the overall performance analysis, including tables that brea…" at bounding box center [276, 263] width 261 height 908
click at [247, 98] on div "Of course. Here is the overall performance analysis, including tables that brea…" at bounding box center [276, 263] width 261 height 908
drag, startPoint x: 238, startPoint y: 99, endPoint x: 377, endPoint y: 103, distance: 139.8
click at [377, 103] on div "Of course. Here is the overall performance analysis, including tables that brea…" at bounding box center [276, 263] width 261 height 908
click at [284, 102] on div "Of course. Here is the overall performance analysis, including tables that brea…" at bounding box center [276, 263] width 261 height 908
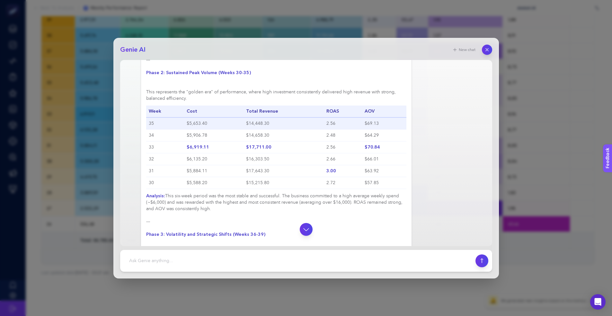
click at [187, 129] on td "$5,653.40" at bounding box center [213, 124] width 59 height 12
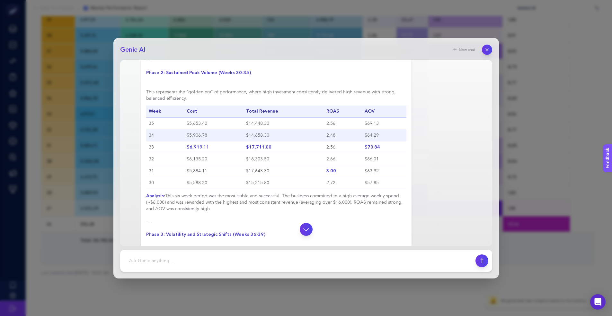
click at [198, 141] on td "$5,906.78" at bounding box center [213, 135] width 59 height 12
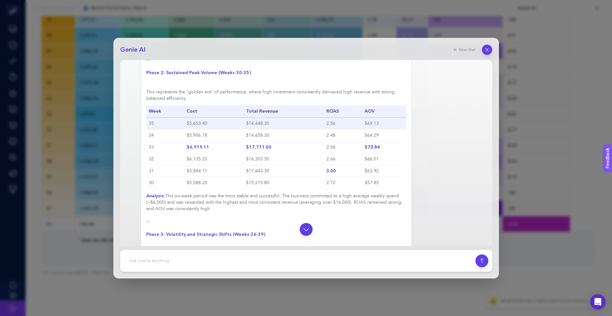
click at [262, 129] on td "$14,448.30" at bounding box center [284, 124] width 80 height 12
click at [270, 130] on td "$14,448.30" at bounding box center [284, 124] width 80 height 12
click at [202, 129] on td "$5,653.40" at bounding box center [213, 124] width 59 height 12
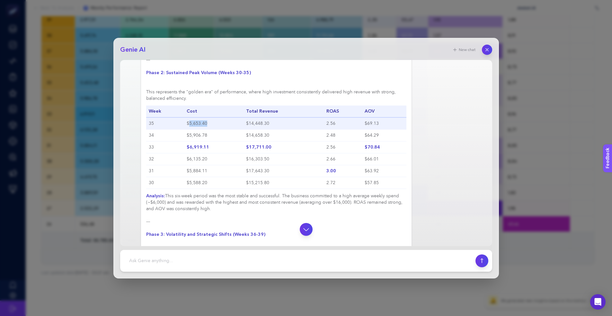
click at [202, 129] on td "$5,653.40" at bounding box center [213, 124] width 59 height 12
click at [259, 129] on td "$14,448.30" at bounding box center [284, 124] width 80 height 12
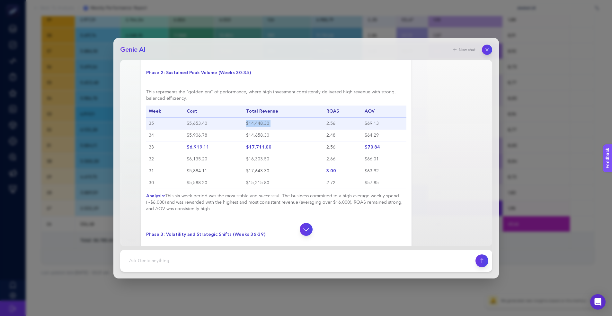
click at [259, 129] on td "$14,448.30" at bounding box center [284, 124] width 80 height 12
click at [280, 130] on td "$14,448.30" at bounding box center [284, 124] width 80 height 12
drag, startPoint x: 279, startPoint y: 129, endPoint x: 238, endPoint y: 131, distance: 40.8
click at [238, 130] on tr "35 $5,653.40 $14,448.30 2.56 $69.13" at bounding box center [276, 124] width 261 height 12
click at [270, 130] on td "$14,448.30" at bounding box center [284, 124] width 80 height 12
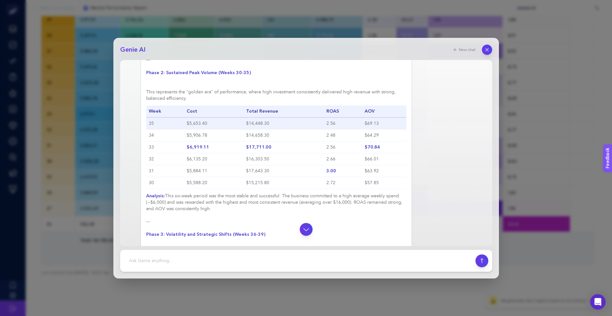
click at [258, 129] on td "$14,448.30" at bounding box center [284, 124] width 80 height 12
click at [276, 129] on td "$14,448.30" at bounding box center [284, 124] width 80 height 12
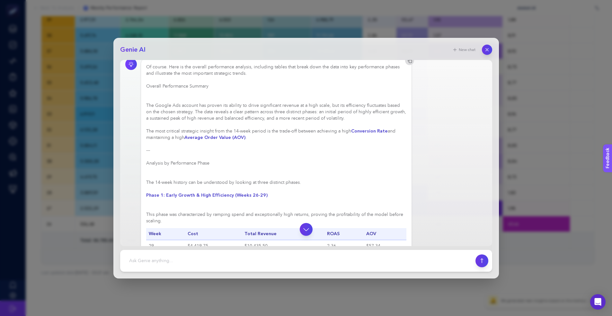
scroll to position [1884, 0]
drag, startPoint x: 168, startPoint y: 81, endPoint x: 244, endPoint y: 82, distance: 76.1
click at [191, 91] on h3 "Overall Performance Summary" at bounding box center [276, 87] width 261 height 6
click at [176, 91] on h3 "Overall Performance Summary" at bounding box center [276, 87] width 261 height 6
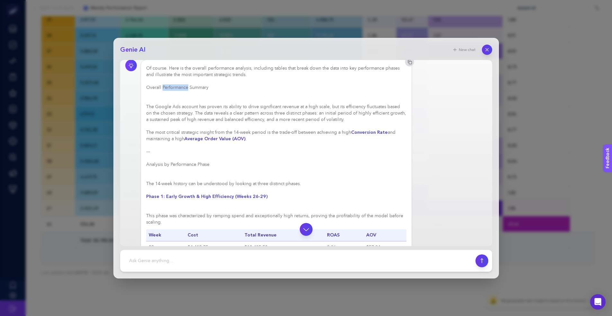
click at [176, 91] on h3 "Overall Performance Summary" at bounding box center [276, 87] width 261 height 6
click at [217, 91] on h3 "Overall Performance Summary" at bounding box center [276, 87] width 261 height 6
drag, startPoint x: 165, startPoint y: 94, endPoint x: 232, endPoint y: 93, distance: 67.5
click at [232, 91] on h3 "Overall Performance Summary" at bounding box center [276, 87] width 261 height 6
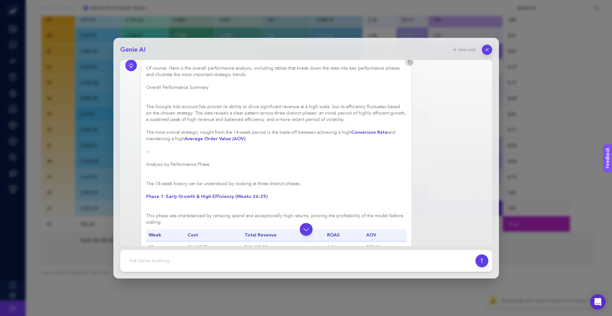
click at [232, 91] on h3 "Overall Performance Summary" at bounding box center [276, 87] width 261 height 6
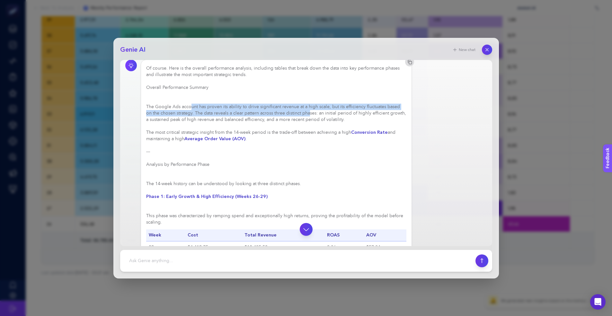
drag, startPoint x: 190, startPoint y: 114, endPoint x: 304, endPoint y: 116, distance: 114.1
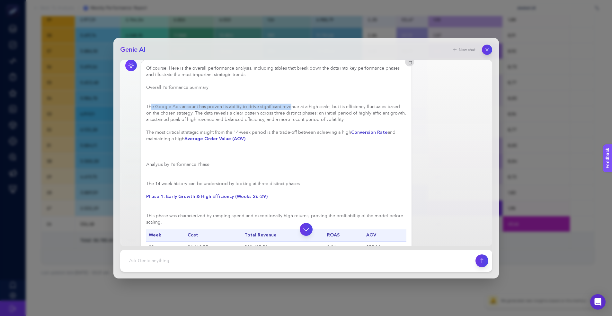
drag, startPoint x: 152, startPoint y: 113, endPoint x: 288, endPoint y: 114, distance: 135.6
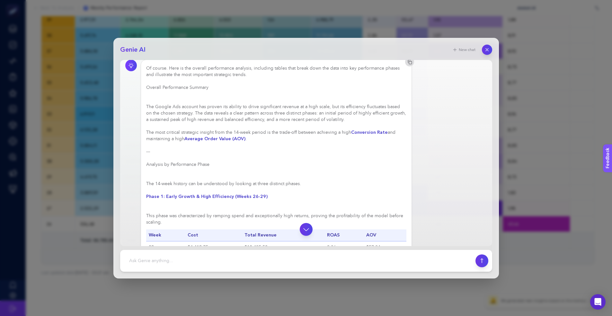
drag, startPoint x: 158, startPoint y: 119, endPoint x: 239, endPoint y: 120, distance: 81.0
drag, startPoint x: 187, startPoint y: 119, endPoint x: 286, endPoint y: 119, distance: 98.3
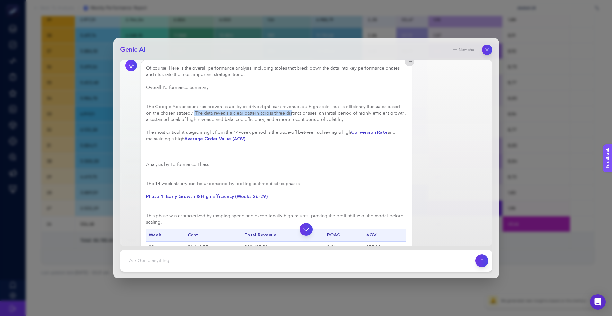
drag, startPoint x: 306, startPoint y: 120, endPoint x: 395, endPoint y: 120, distance: 89.0
drag, startPoint x: 161, startPoint y: 127, endPoint x: 278, endPoint y: 128, distance: 116.6
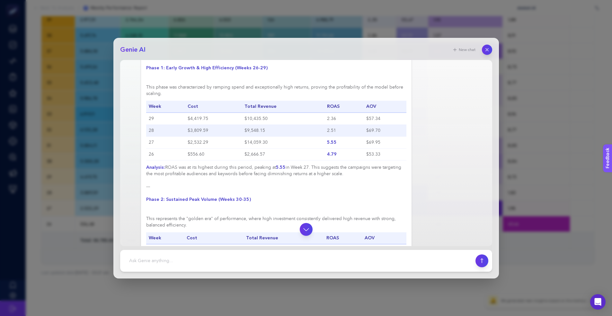
scroll to position [1944, 0]
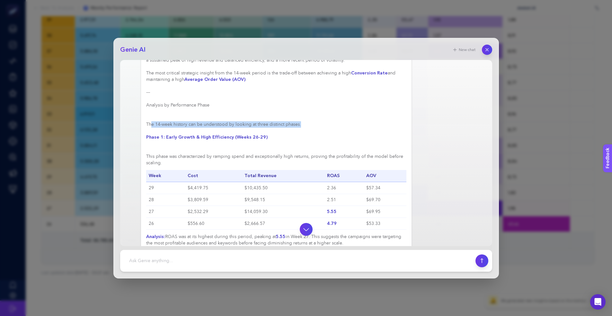
drag, startPoint x: 151, startPoint y: 131, endPoint x: 302, endPoint y: 130, distance: 151.0
click at [179, 140] on strong "Phase 1: Early Growth & High Efficiency (Weeks 26-29)" at bounding box center [206, 137] width 121 height 6
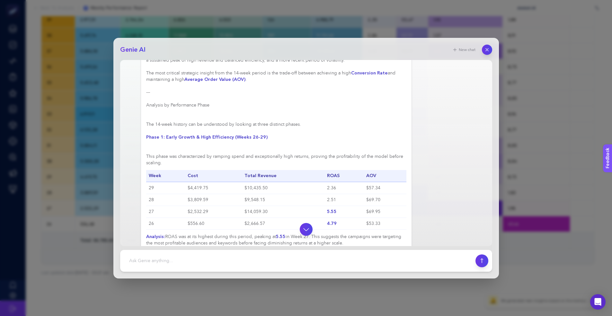
click at [179, 140] on strong "Phase 1: Early Growth & High Efficiency (Weeks 26-29)" at bounding box center [206, 137] width 121 height 6
drag, startPoint x: 171, startPoint y: 163, endPoint x: 316, endPoint y: 162, distance: 144.9
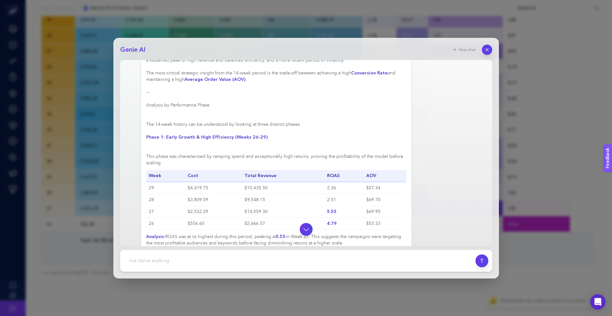
scroll to position [1953, 0]
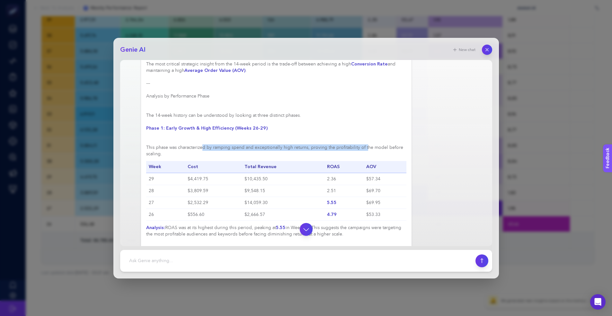
drag, startPoint x: 204, startPoint y: 152, endPoint x: 363, endPoint y: 152, distance: 158.7
drag, startPoint x: 306, startPoint y: 153, endPoint x: 392, endPoint y: 155, distance: 86.8
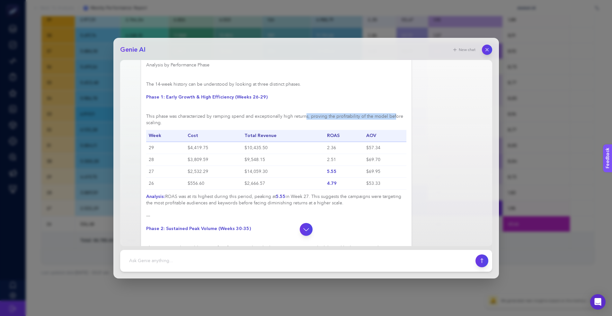
scroll to position [1996, 0]
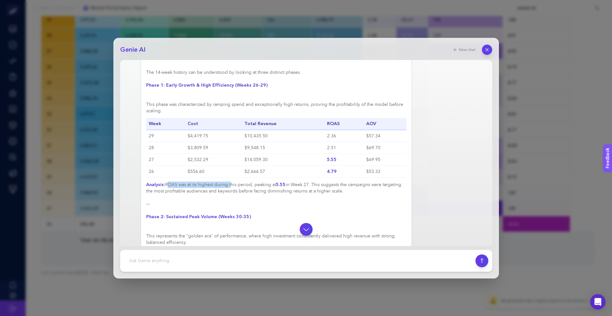
drag, startPoint x: 166, startPoint y: 191, endPoint x: 229, endPoint y: 191, distance: 62.3
drag, startPoint x: 275, startPoint y: 191, endPoint x: 361, endPoint y: 198, distance: 86.4
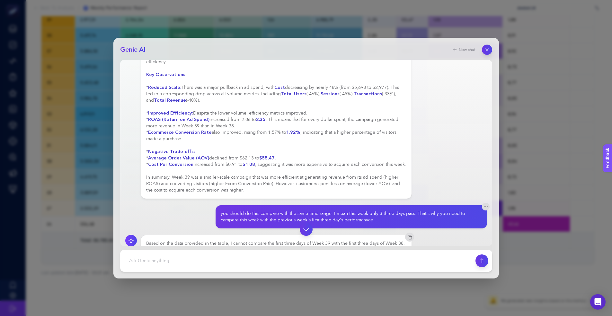
scroll to position [0, 0]
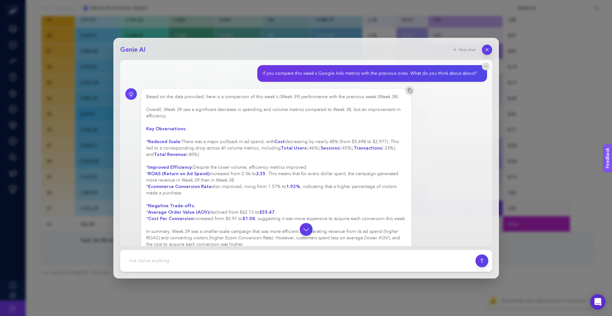
drag, startPoint x: 198, startPoint y: 232, endPoint x: 142, endPoint y: 74, distance: 167.9
copy section "if you compare this week's Google Ads metrics with the previous ones. What do y…"
click at [290, 142] on div "Based on the data provided, here is a comparison of this week's (Week 39) perfo…" at bounding box center [276, 171] width 261 height 154
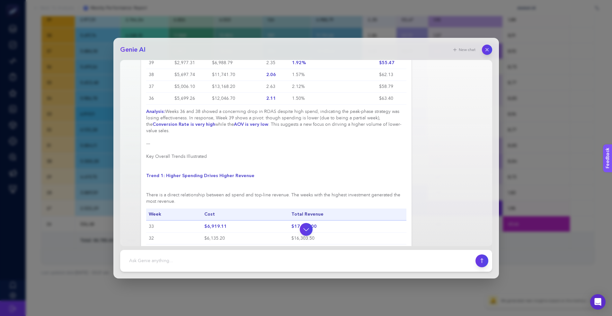
scroll to position [2628, 0]
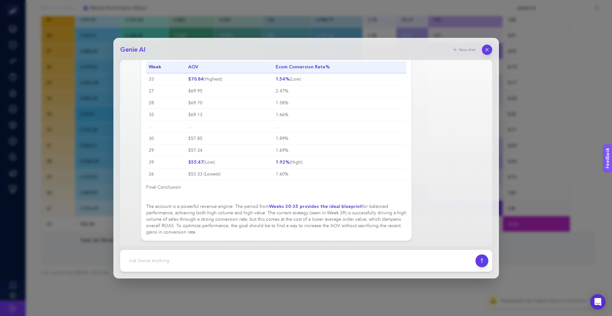
click at [230, 257] on textarea at bounding box center [298, 261] width 348 height 14
type textarea "thank you"
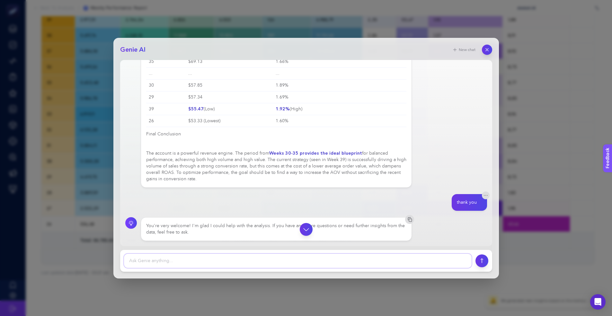
scroll to position [2681, 0]
click at [488, 48] on icon "button" at bounding box center [486, 49] width 5 height 5
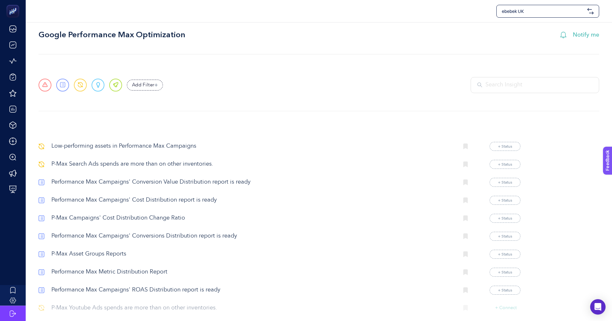
click at [178, 146] on p "Low-performing assets in Performance Max Campaigns" at bounding box center [252, 146] width 403 height 9
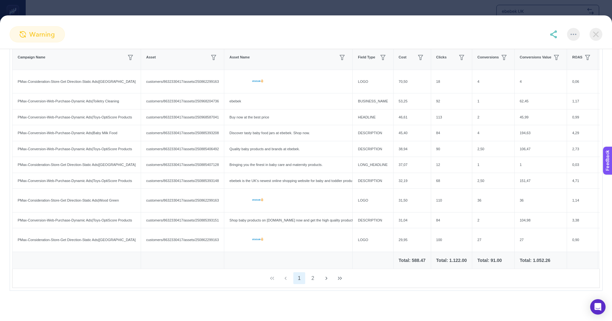
scroll to position [0, 90]
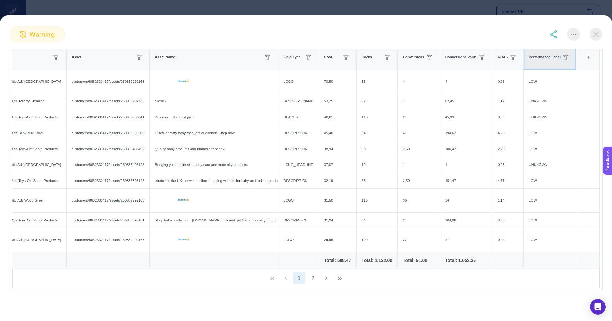
click at [536, 65] on th "Performance Label" at bounding box center [549, 57] width 53 height 25
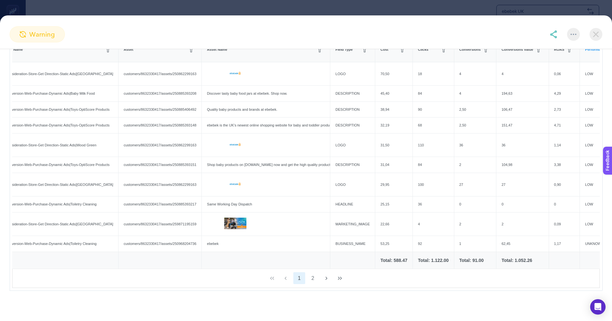
scroll to position [0, 0]
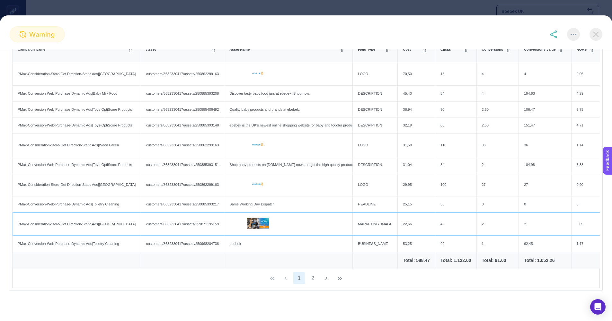
click at [104, 228] on div "PMax-Consideration-Store-Get Direction-Static Ads|[GEOGRAPHIC_DATA]" at bounding box center [77, 225] width 128 height 16
click at [320, 246] on div "ebebek" at bounding box center [288, 244] width 128 height 16
click at [386, 225] on div "MARKETING_IMAGE" at bounding box center [375, 225] width 45 height 16
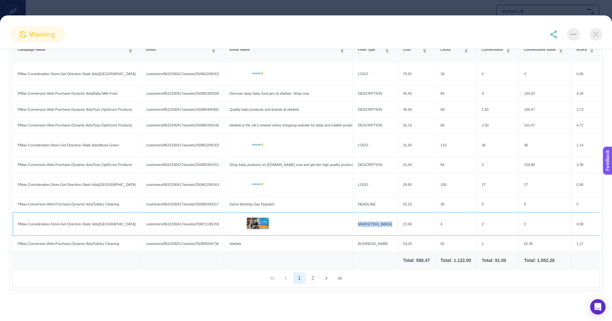
click at [386, 225] on div "MARKETING_IMAGE" at bounding box center [375, 225] width 45 height 16
click at [390, 52] on icon "button" at bounding box center [387, 49] width 5 height 5
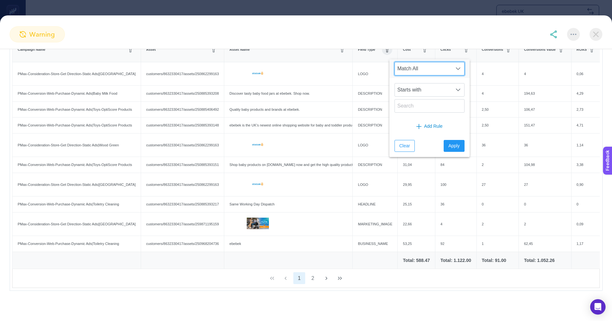
click at [296, 38] on section "warning" at bounding box center [306, 34] width 612 height 16
